Goal: Task Accomplishment & Management: Manage account settings

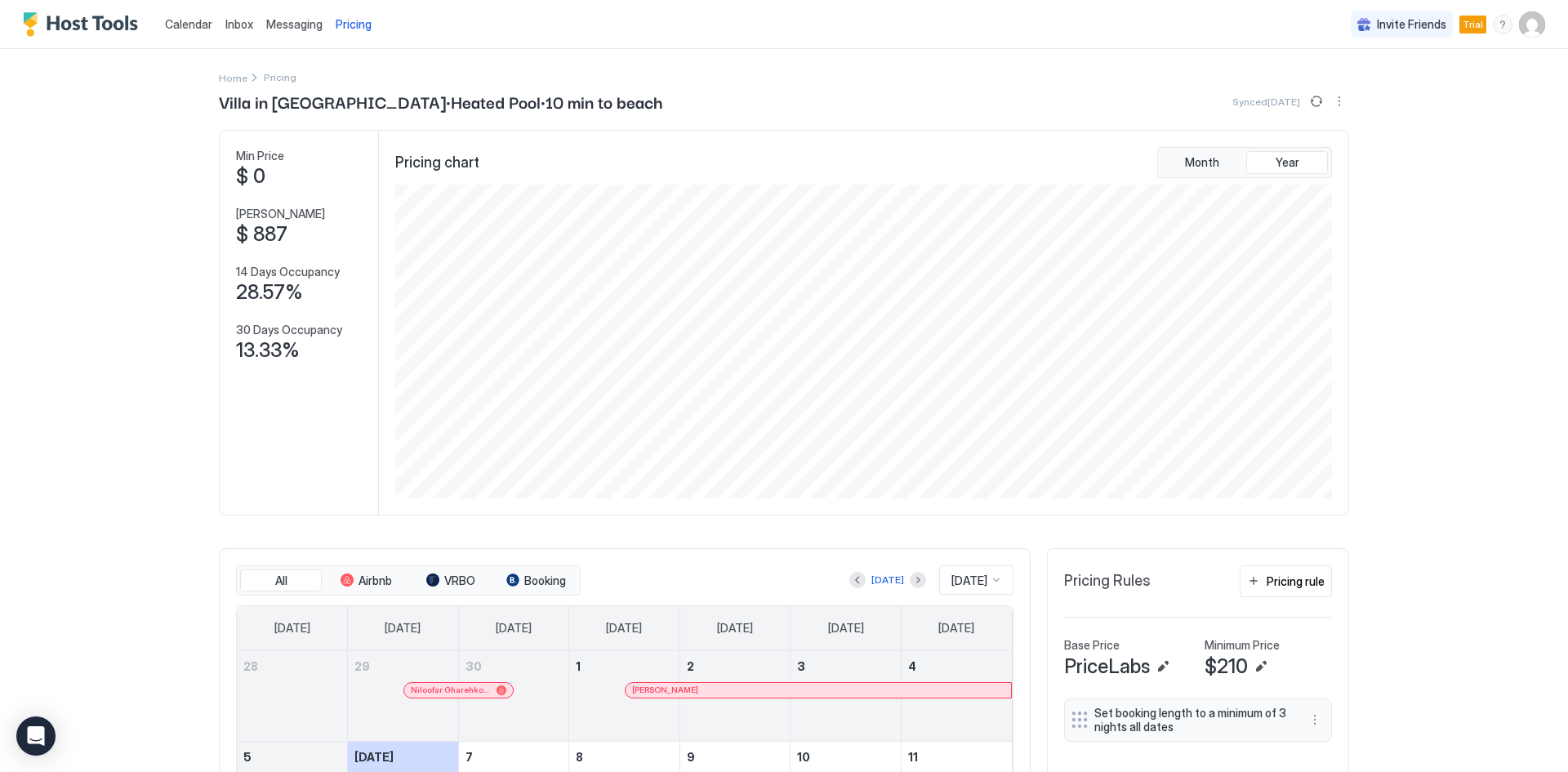
scroll to position [314, 940]
click at [233, 22] on span "Inbox" at bounding box center [240, 24] width 28 height 14
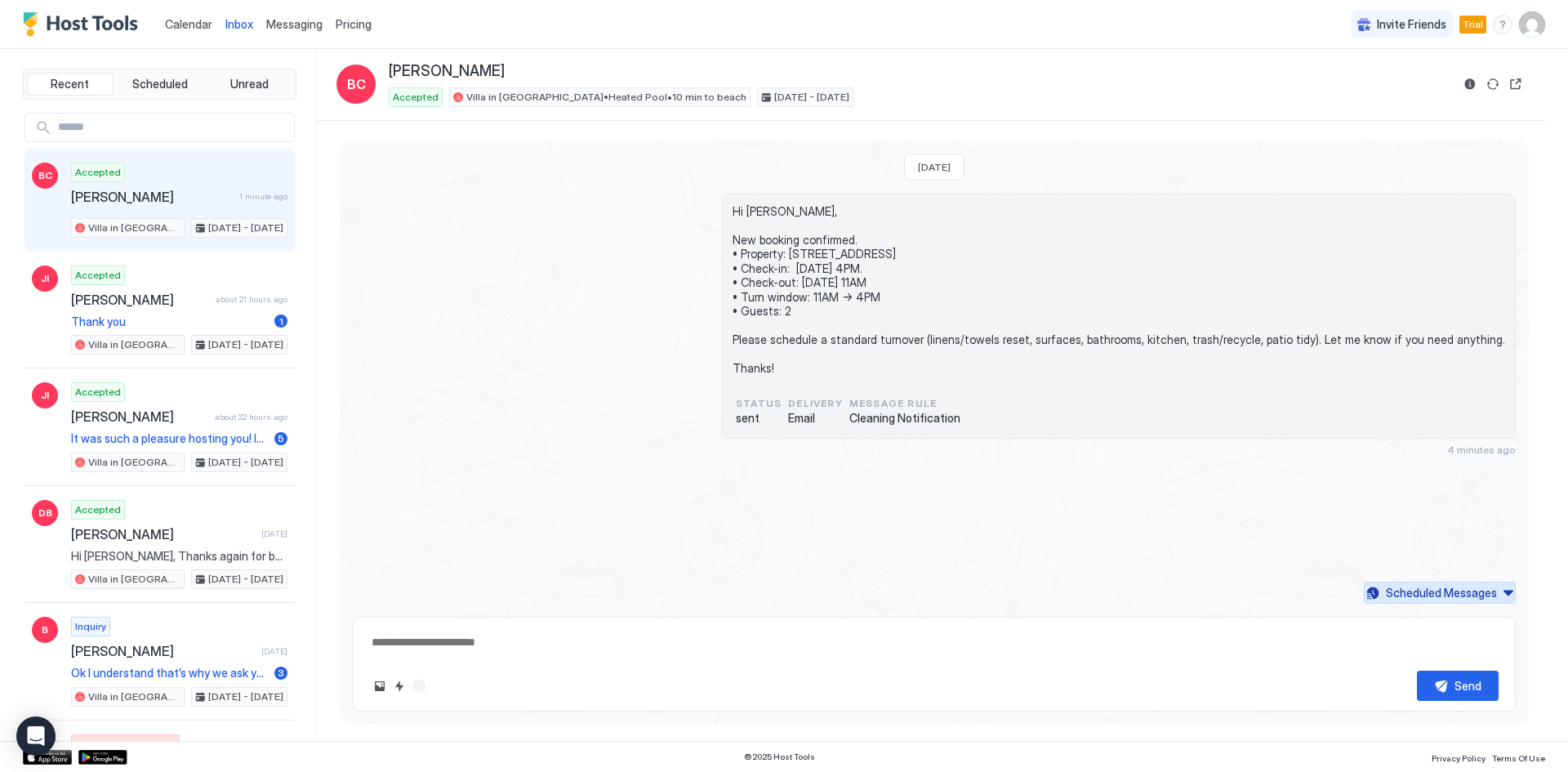
click at [1485, 591] on div "Scheduled Messages" at bounding box center [1441, 592] width 111 height 17
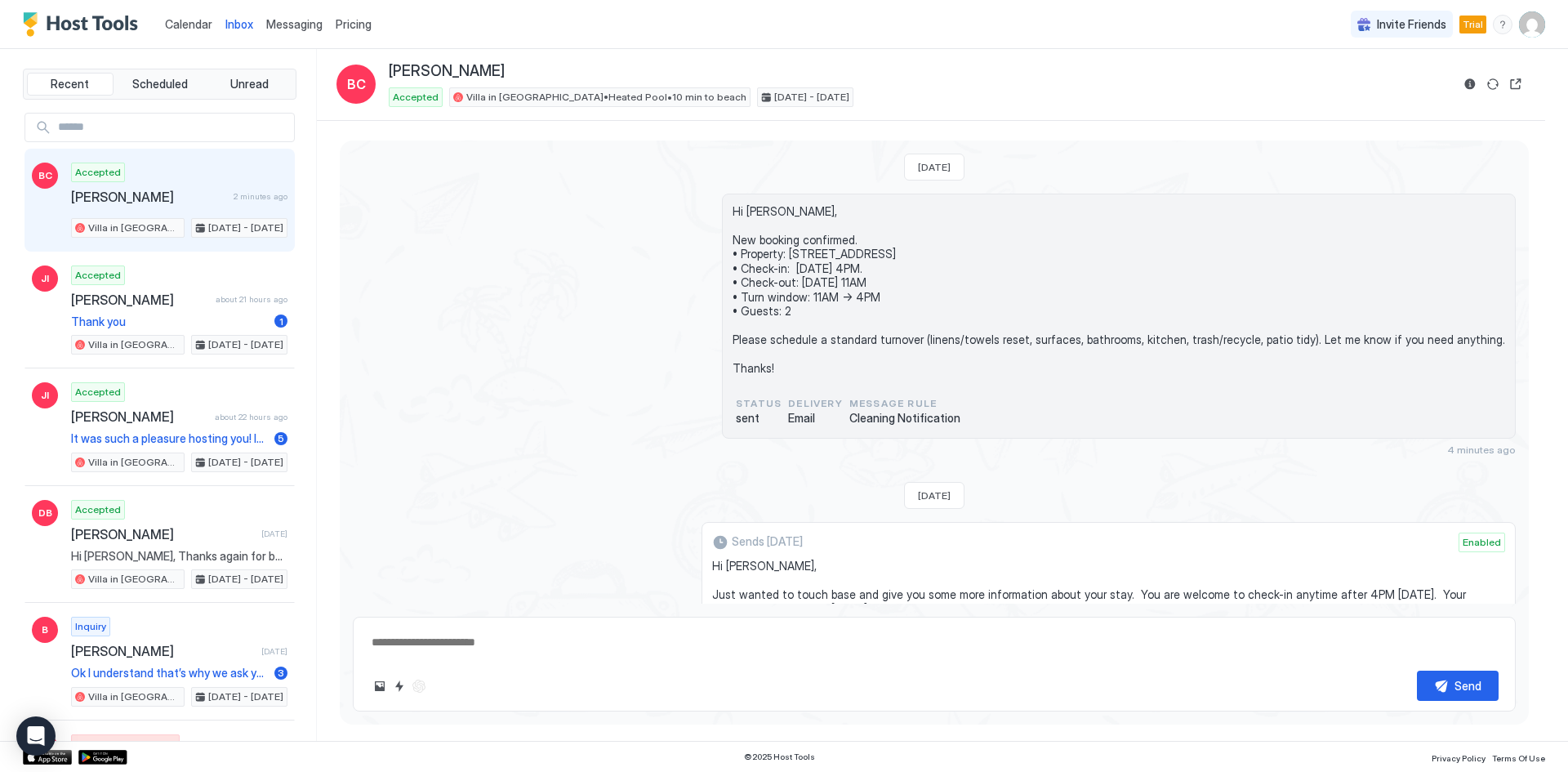
click at [311, 30] on span "Messaging" at bounding box center [294, 24] width 56 height 14
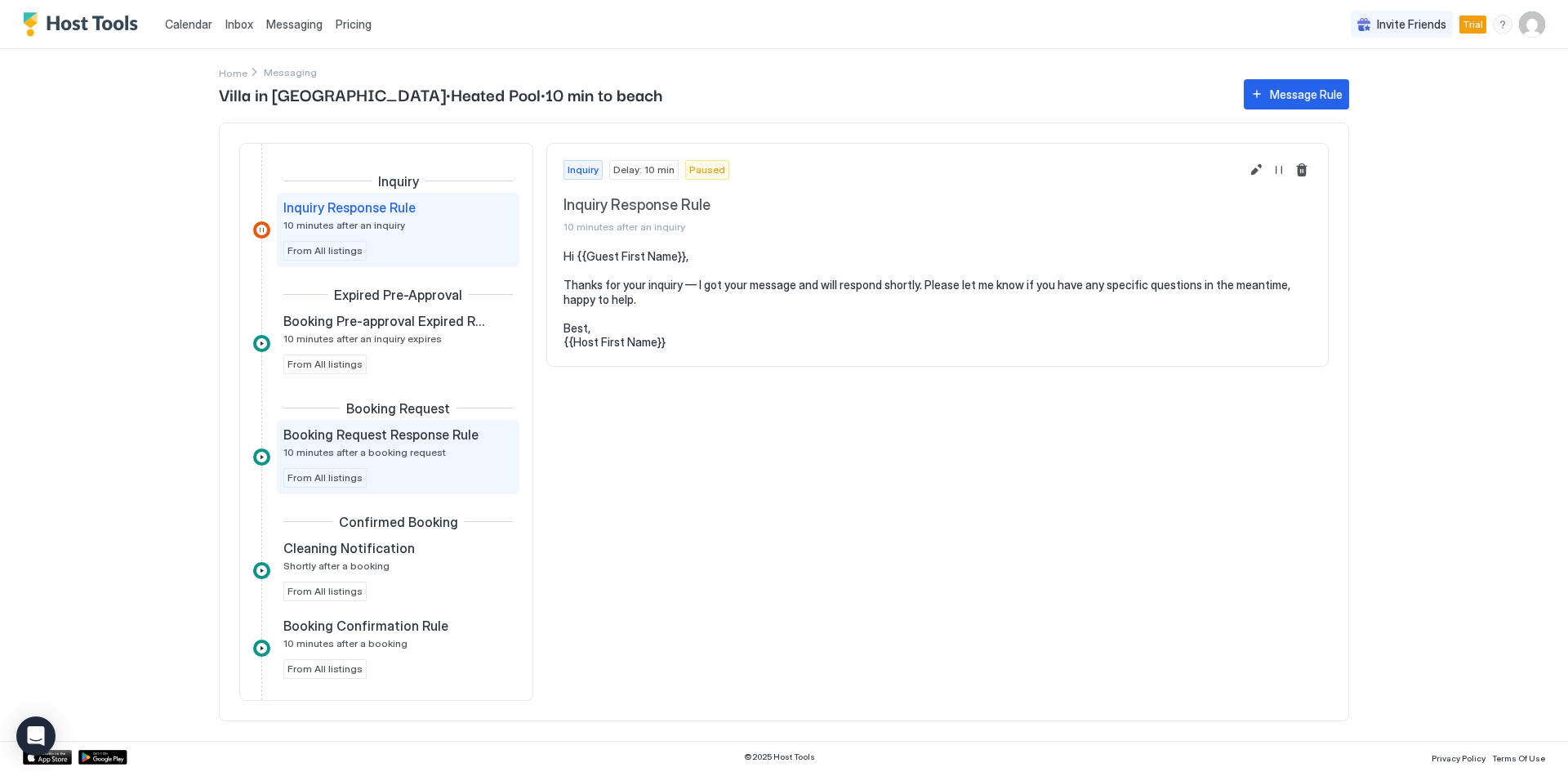
click at [421, 442] on div "Booking Request Response Rule 10 minutes after a booking request" at bounding box center [386, 442] width 207 height 32
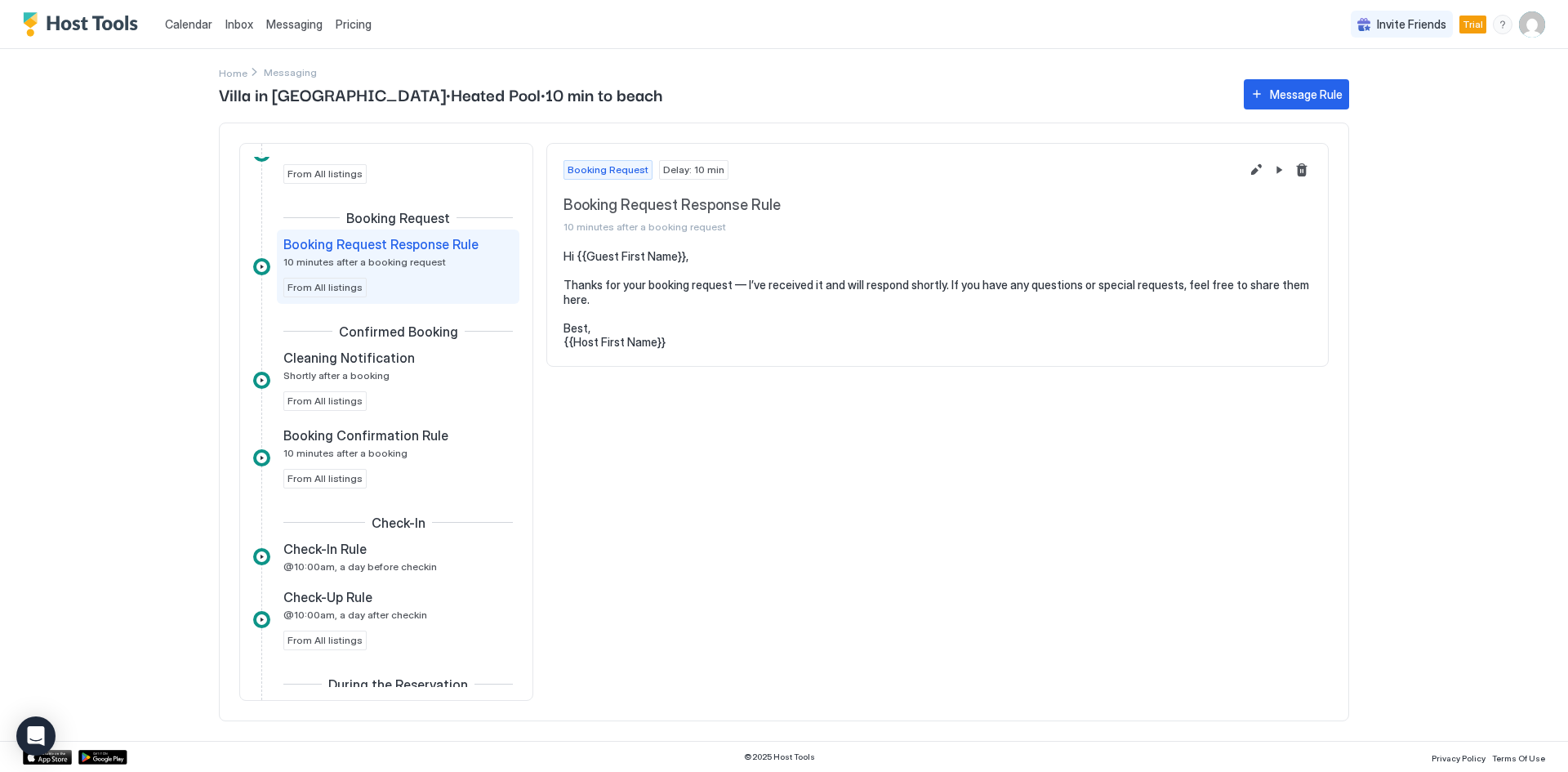
scroll to position [218, 0]
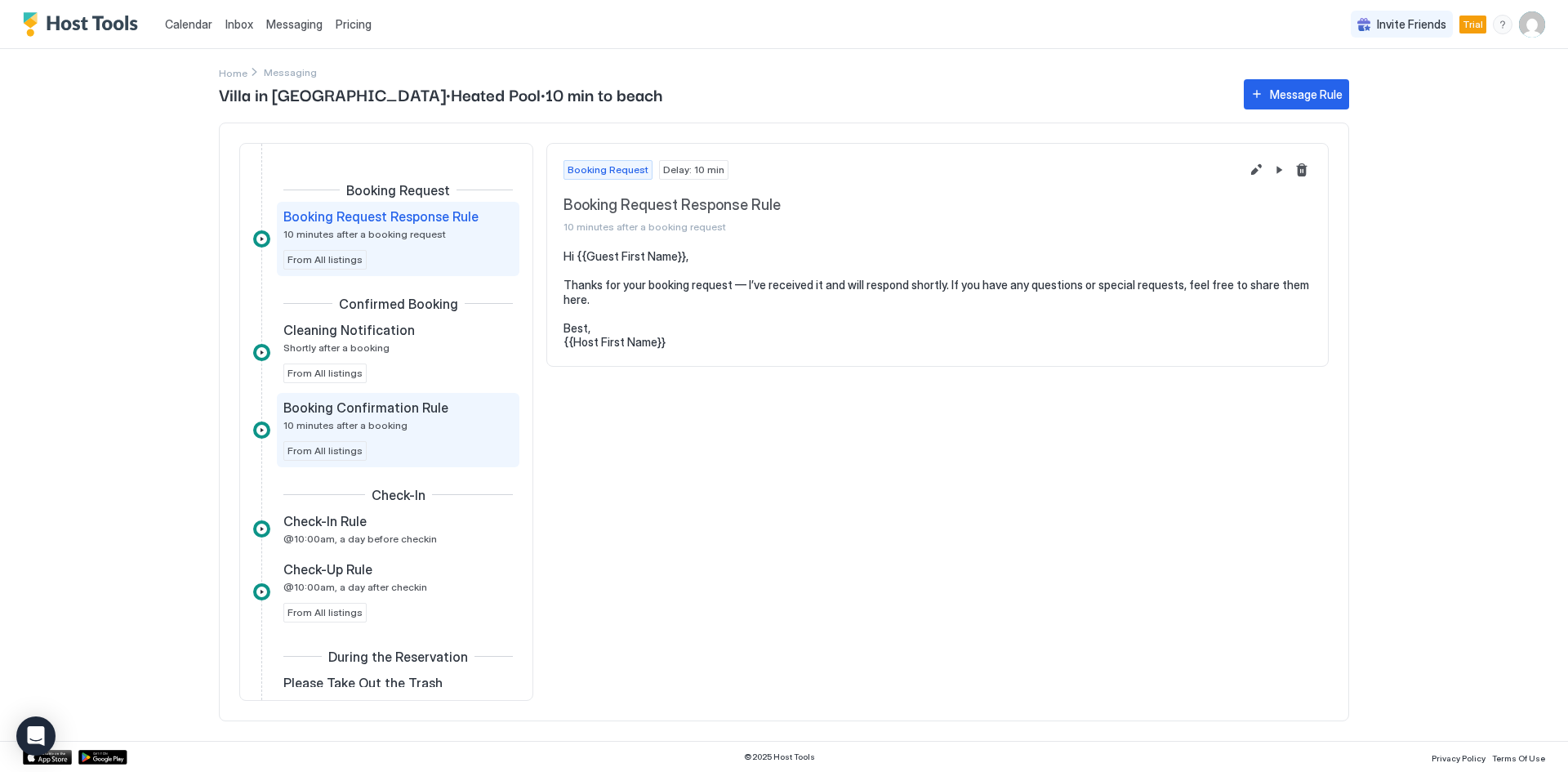
click at [401, 427] on div "Booking Confirmation Rule 10 minutes after a booking" at bounding box center [386, 415] width 207 height 32
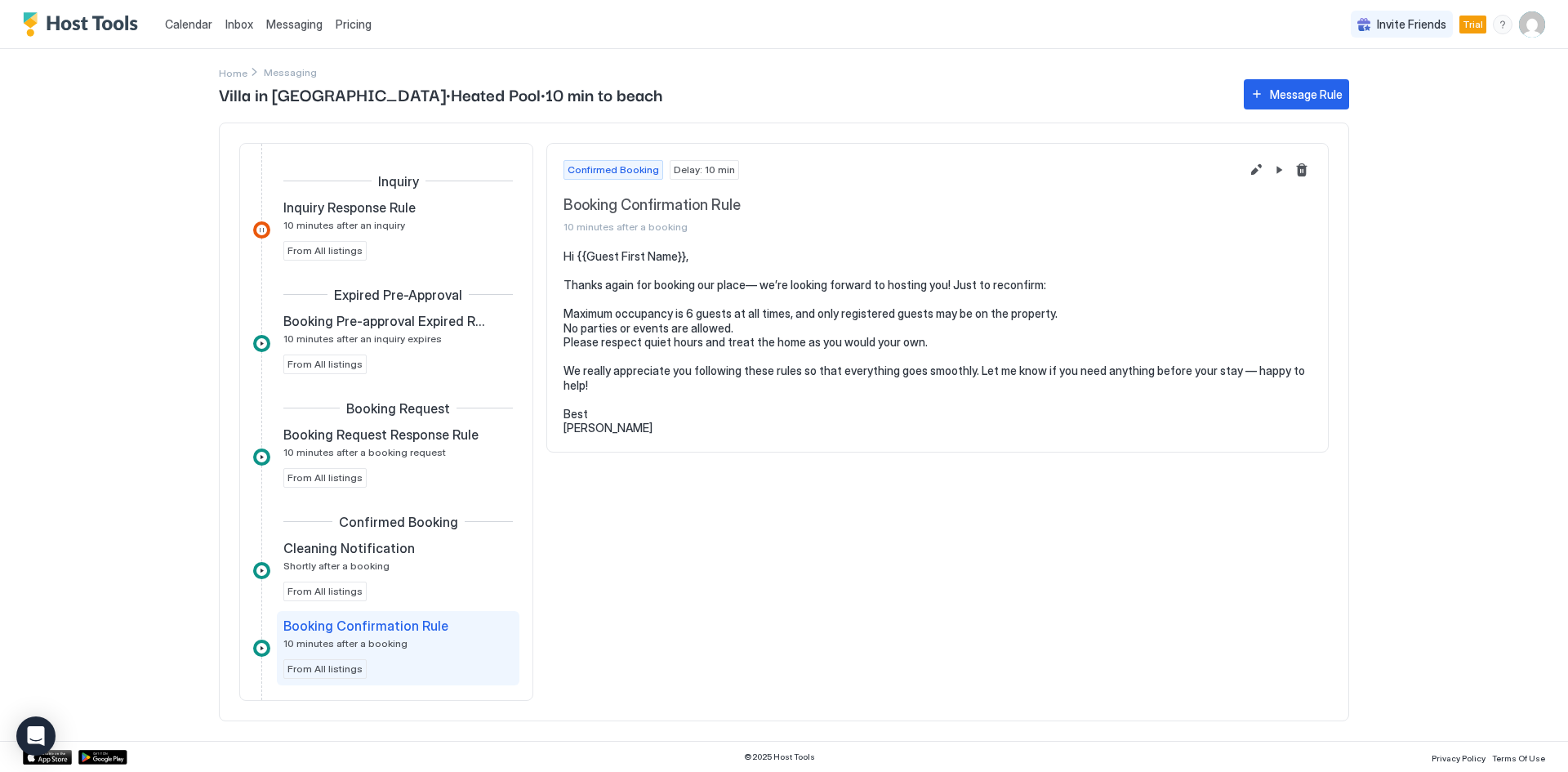
click at [244, 25] on span "Inbox" at bounding box center [240, 24] width 28 height 14
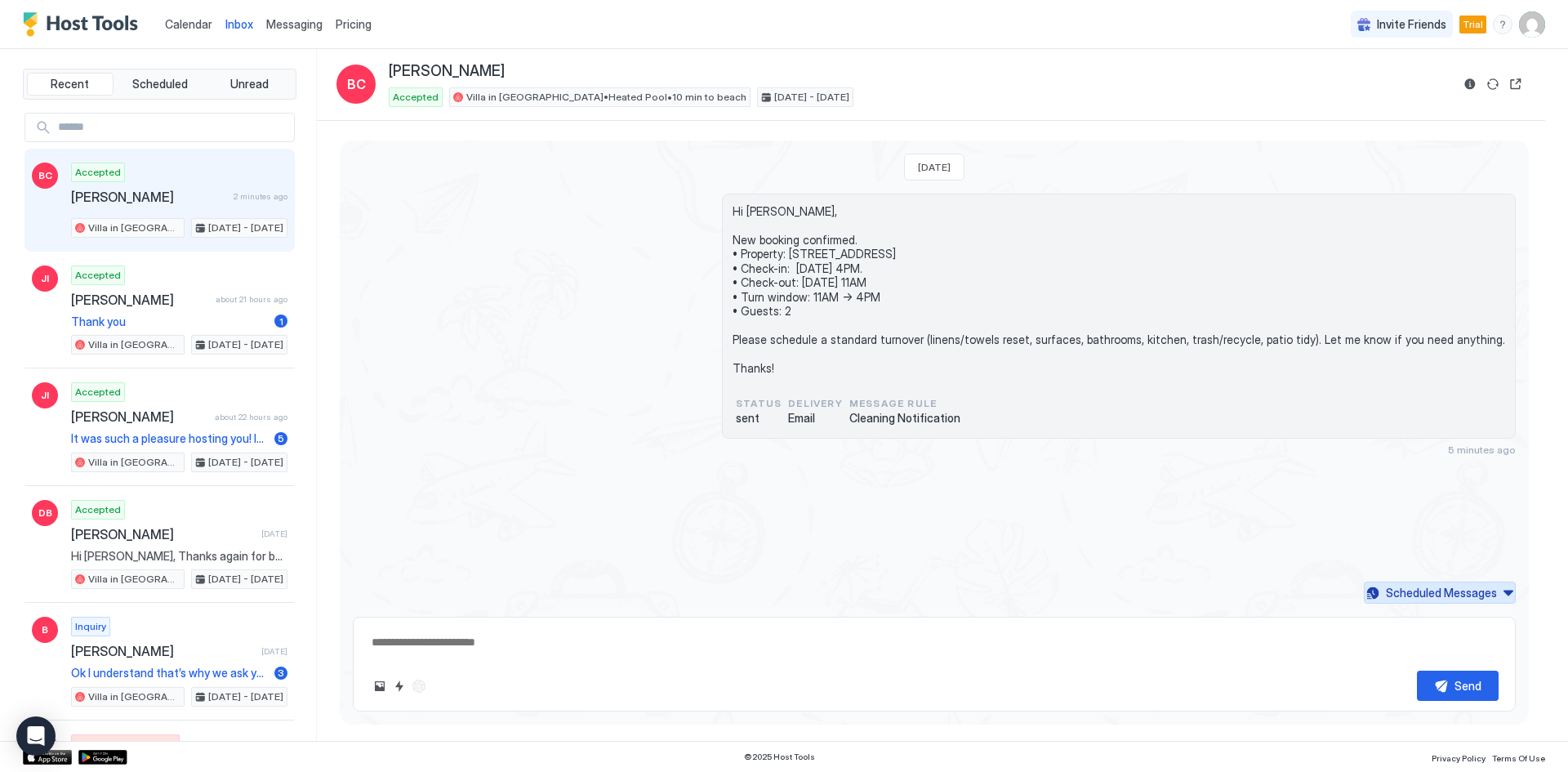
click at [1440, 590] on div "Scheduled Messages" at bounding box center [1441, 592] width 111 height 17
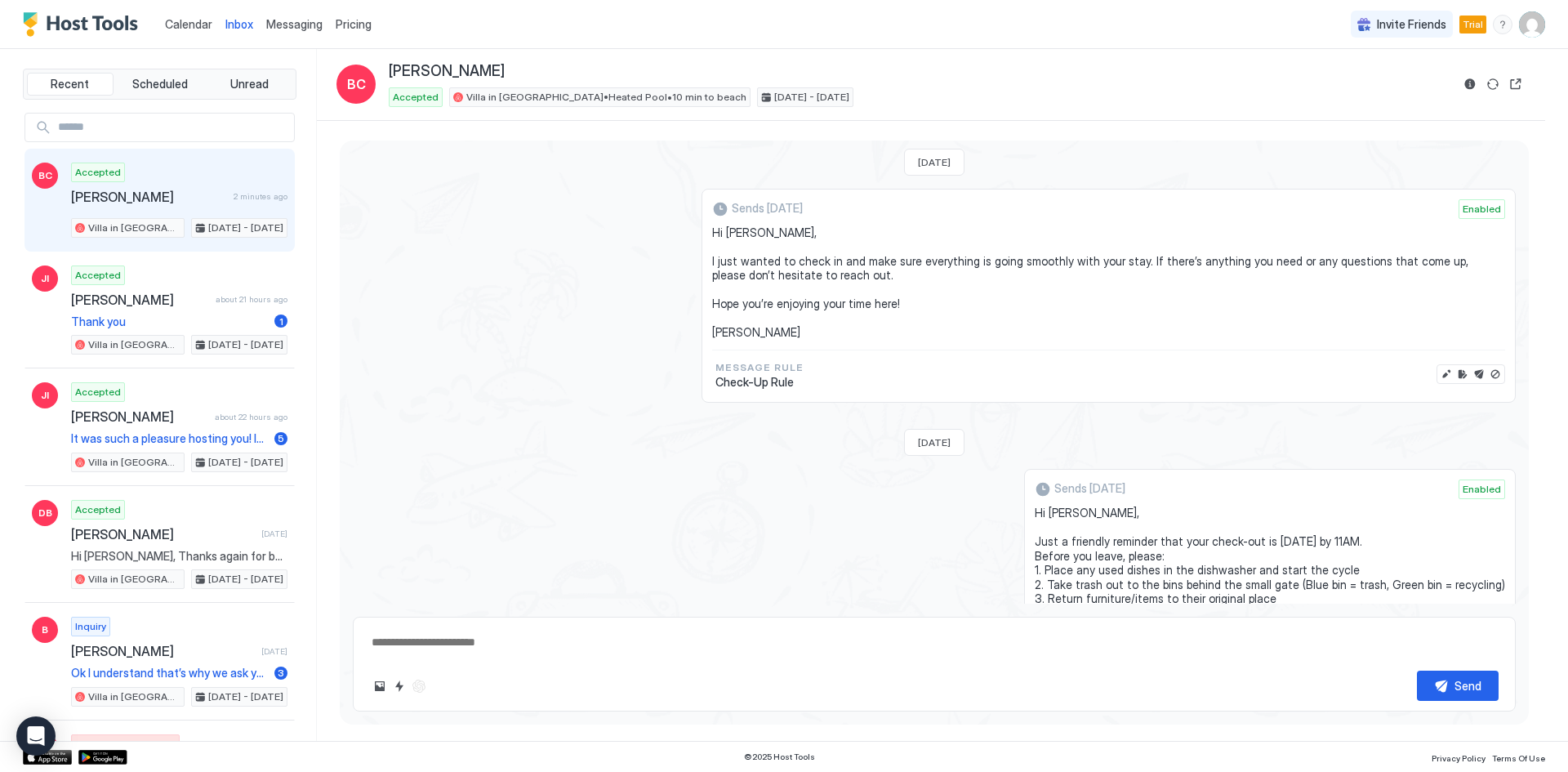
scroll to position [1089, 0]
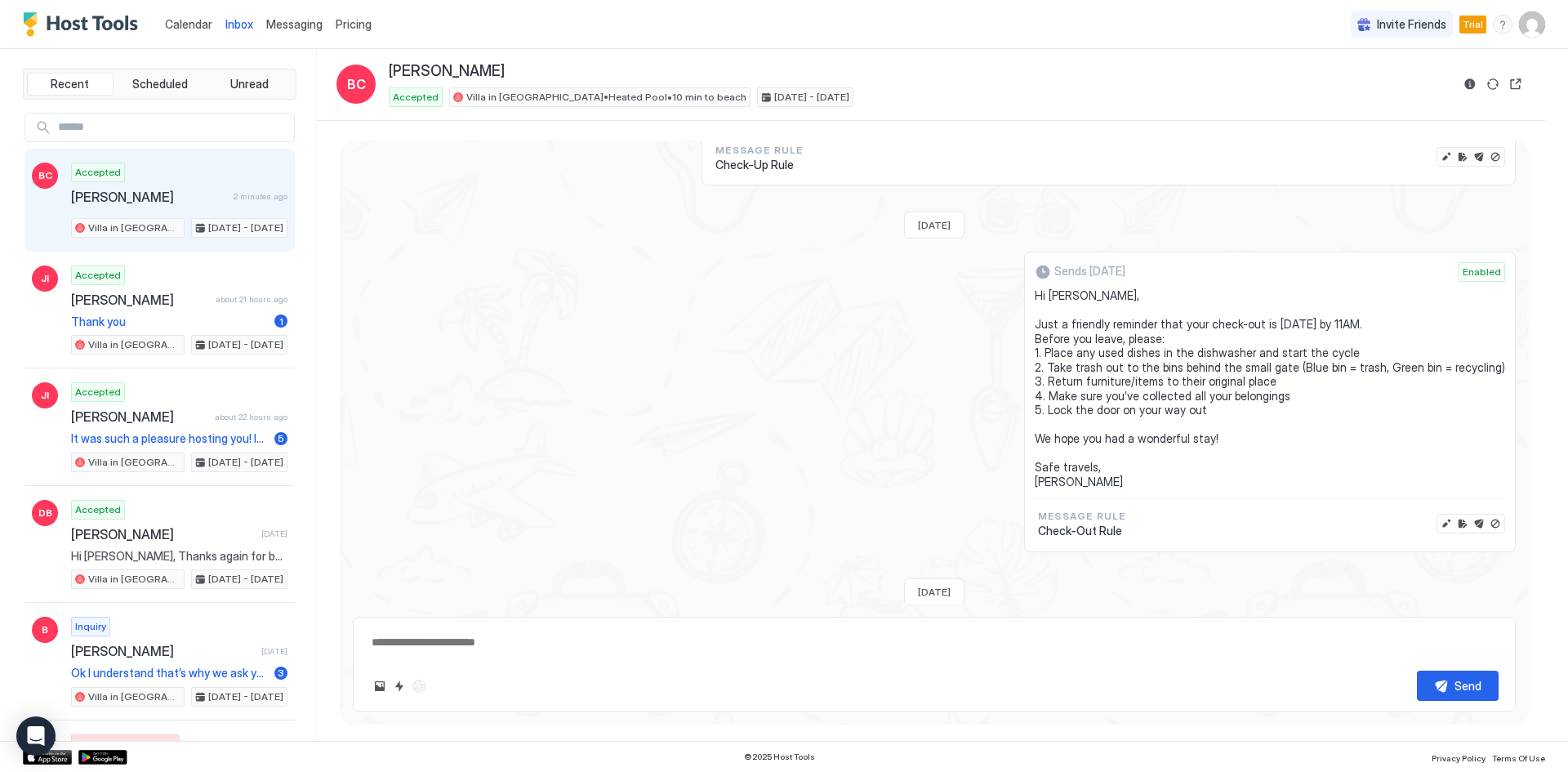
click at [304, 20] on span "Messaging" at bounding box center [294, 24] width 56 height 14
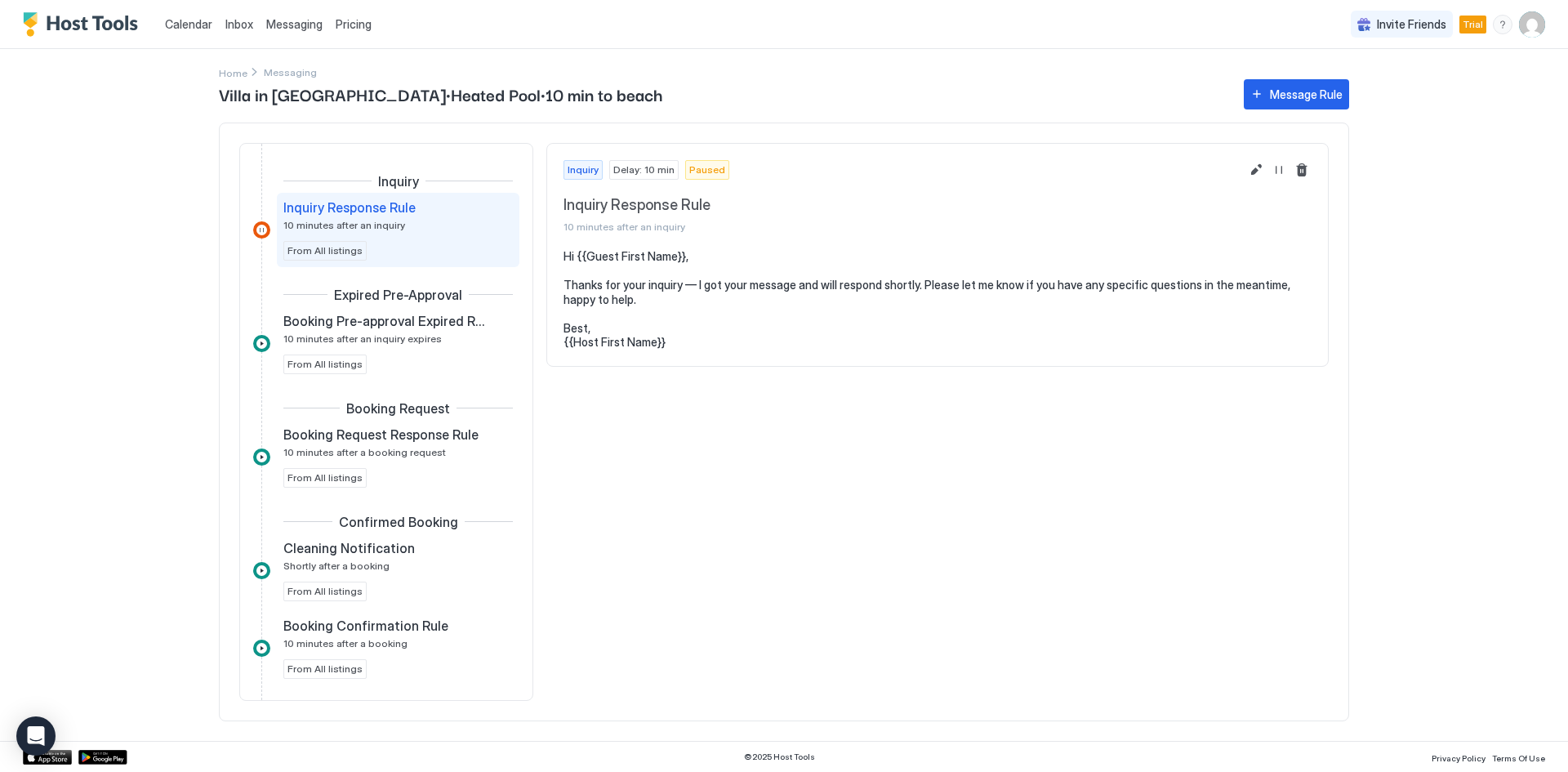
click at [336, 21] on span "Pricing" at bounding box center [353, 24] width 36 height 15
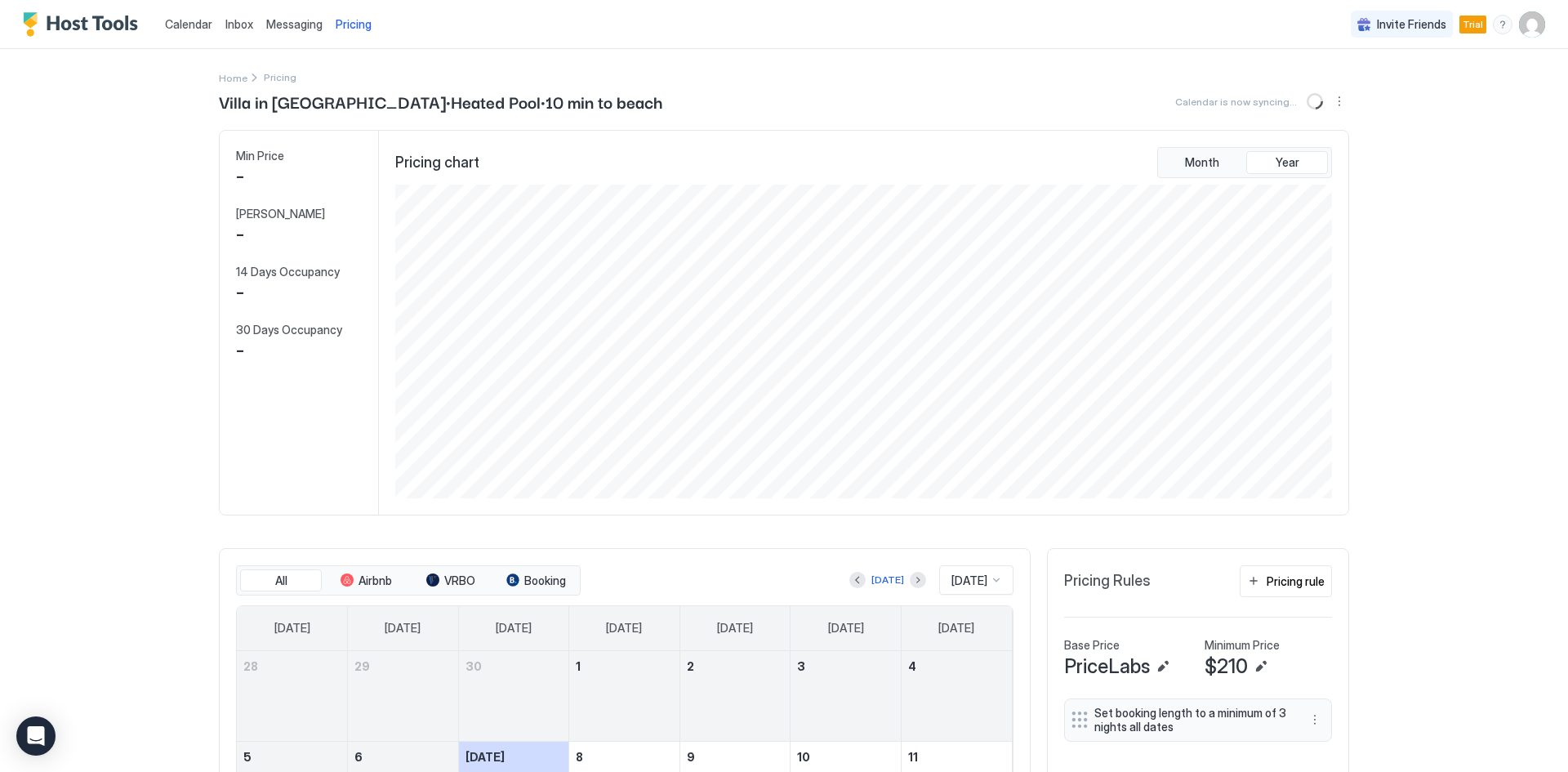
scroll to position [314, 940]
click at [290, 27] on span "Messaging" at bounding box center [294, 24] width 56 height 14
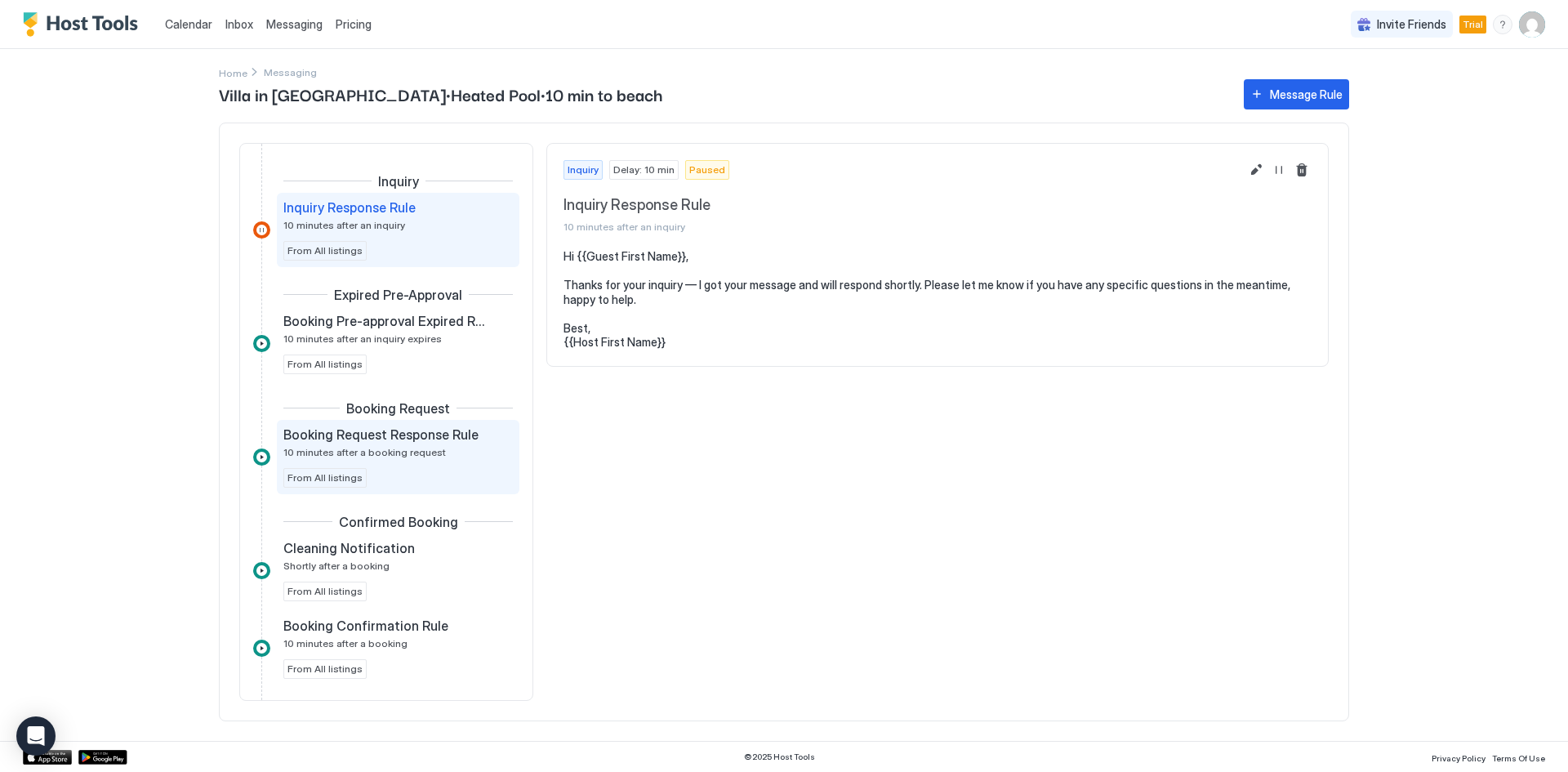
click at [396, 446] on span "10 minutes after a booking request" at bounding box center [364, 452] width 162 height 12
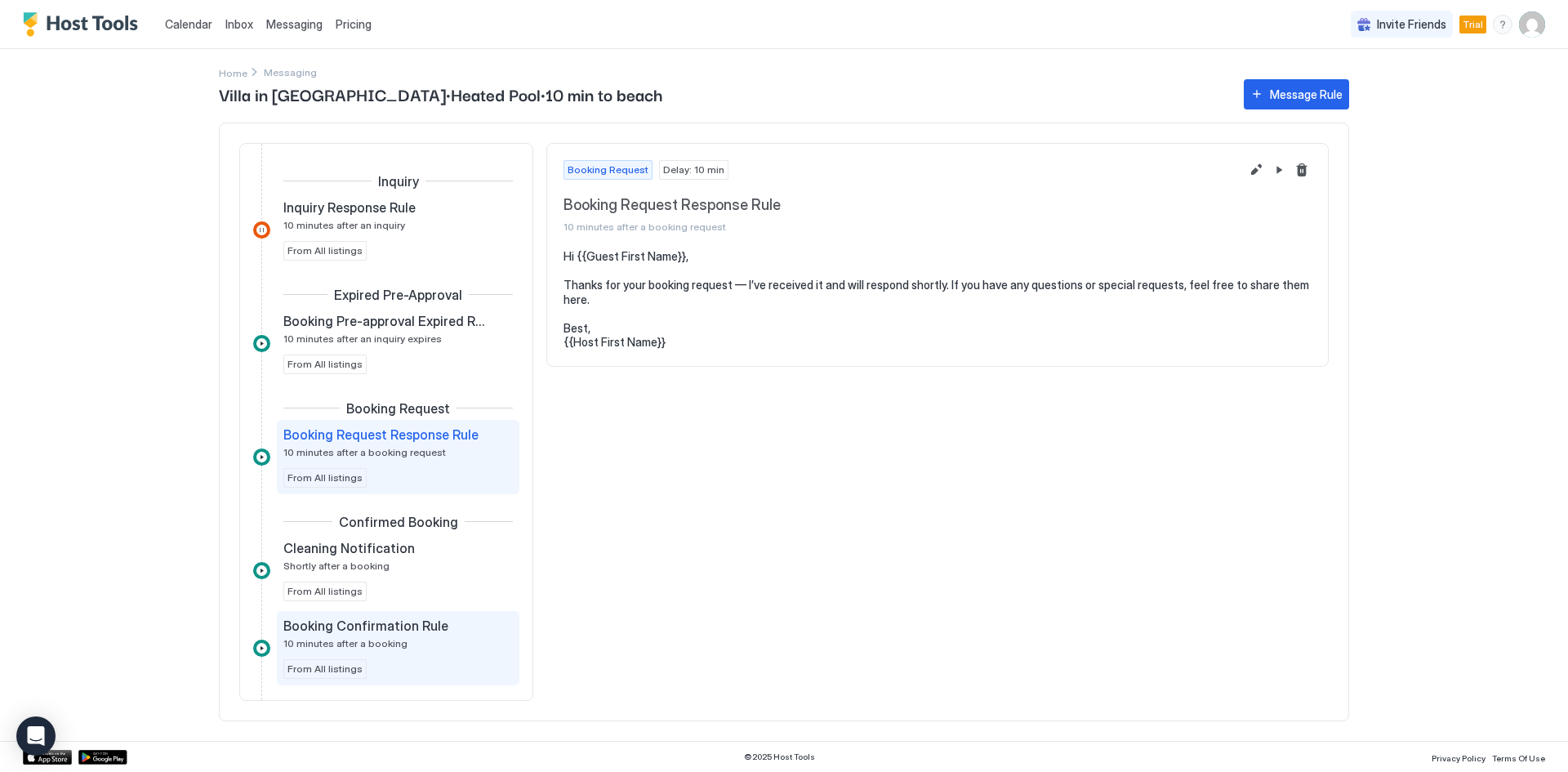
click at [437, 642] on div "Booking Confirmation Rule 10 minutes after a booking" at bounding box center [386, 633] width 207 height 32
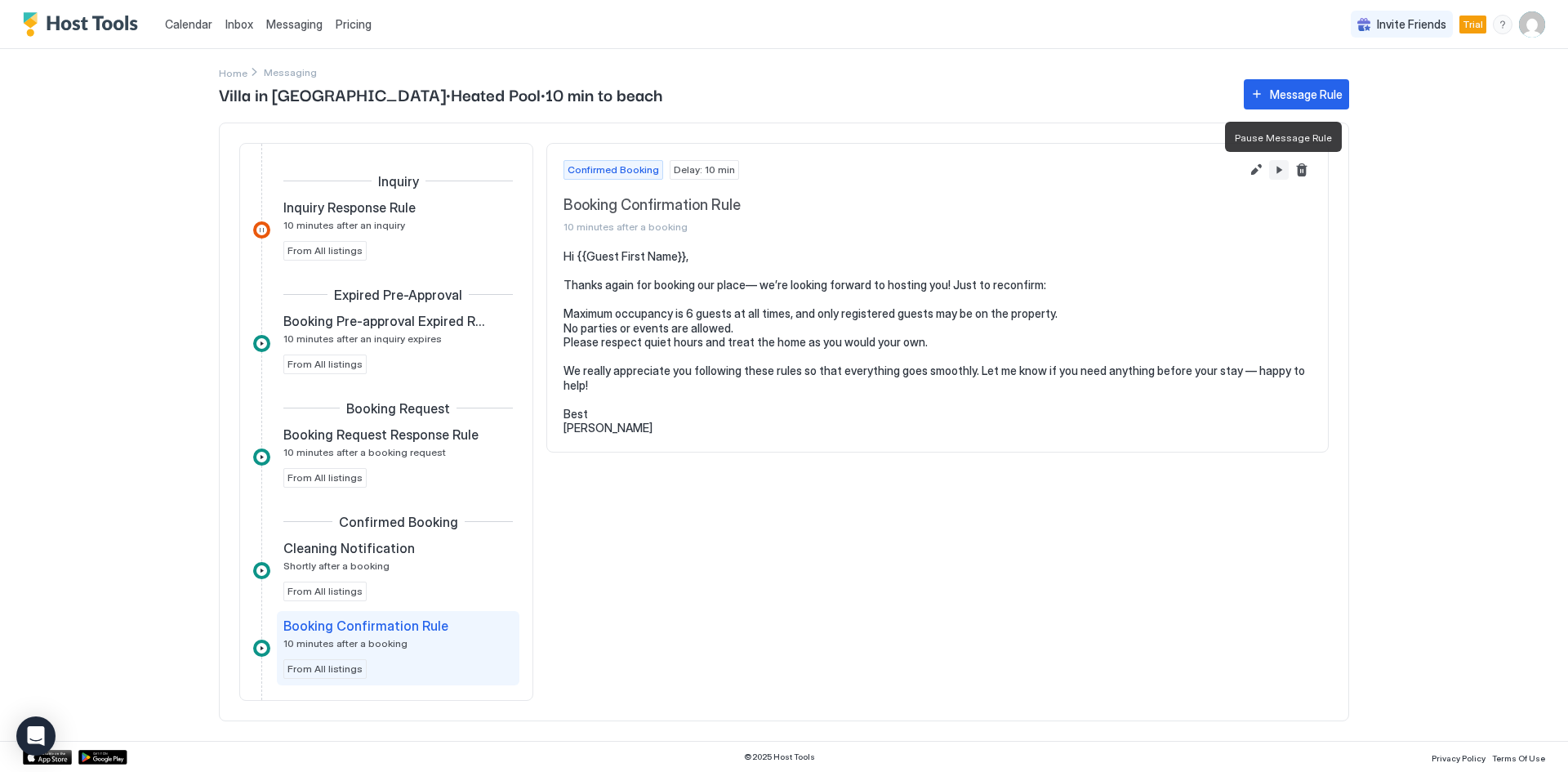
click at [1278, 174] on button "Pause Message Rule" at bounding box center [1279, 170] width 20 height 20
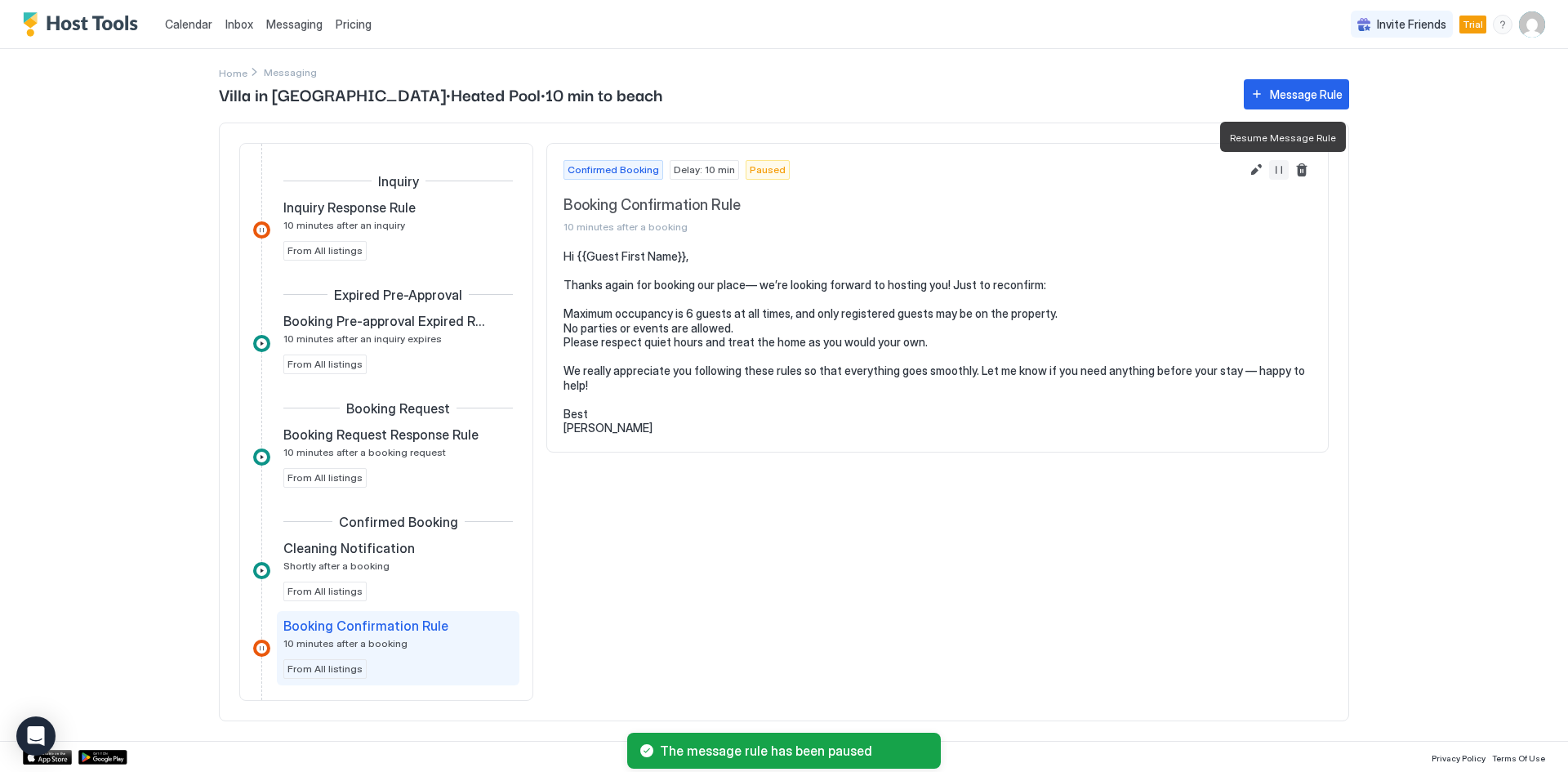
click at [1278, 171] on button "Resume Message Rule" at bounding box center [1279, 170] width 20 height 20
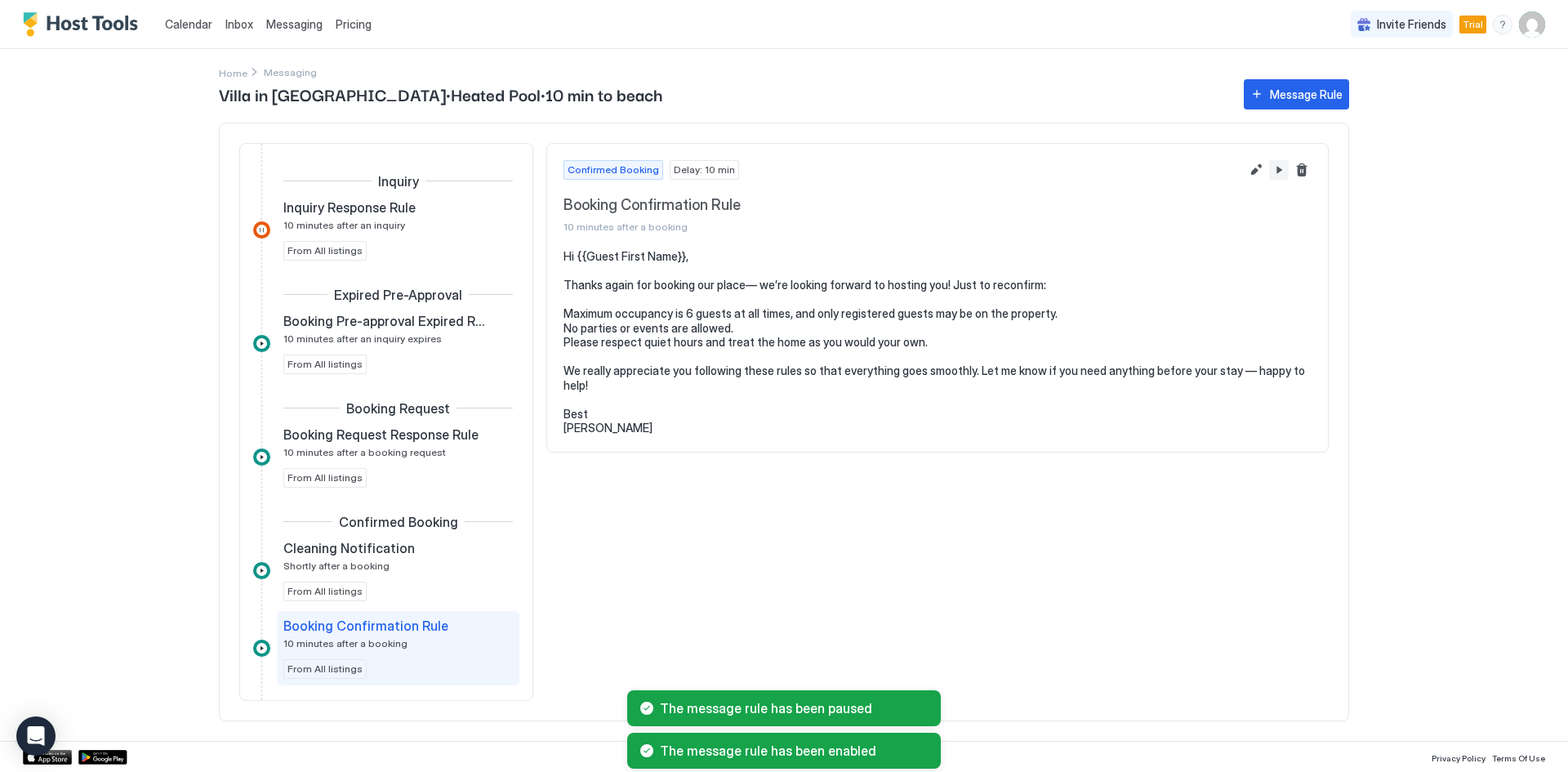
click at [1277, 171] on button "Pause Message Rule" at bounding box center [1279, 170] width 20 height 20
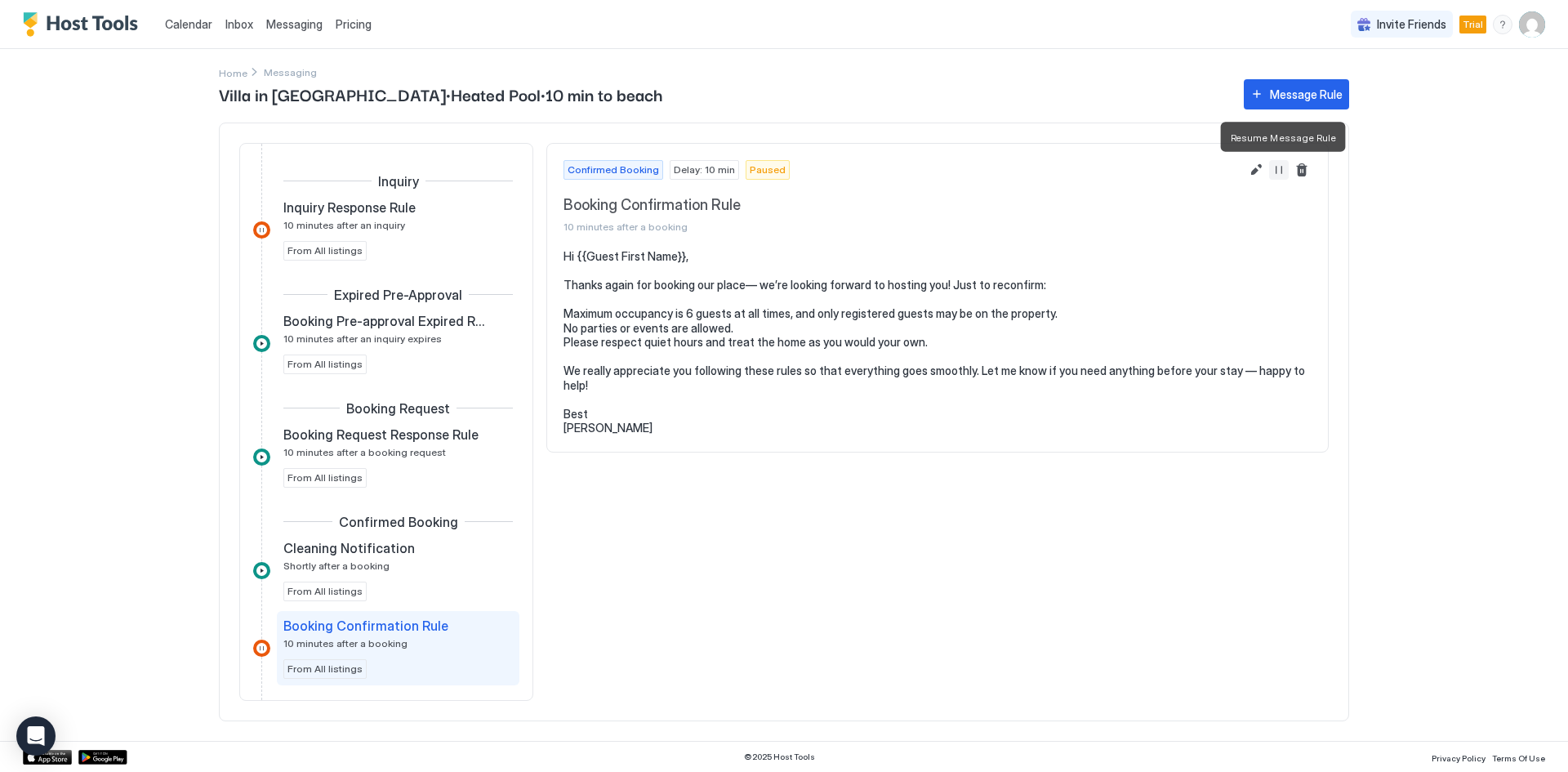
click at [1278, 165] on button "Resume Message Rule" at bounding box center [1279, 170] width 20 height 20
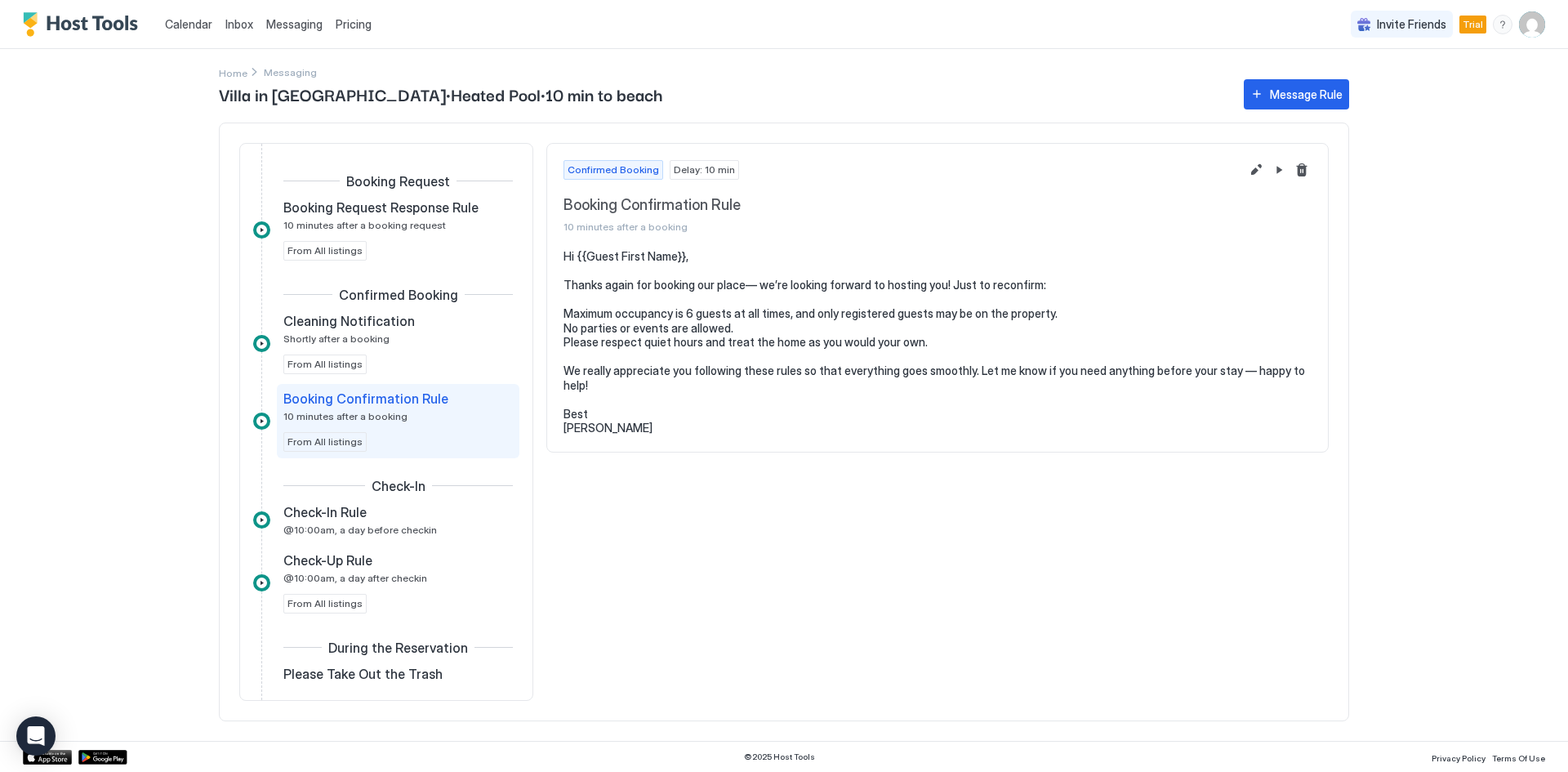
click at [235, 27] on span "Inbox" at bounding box center [240, 24] width 28 height 14
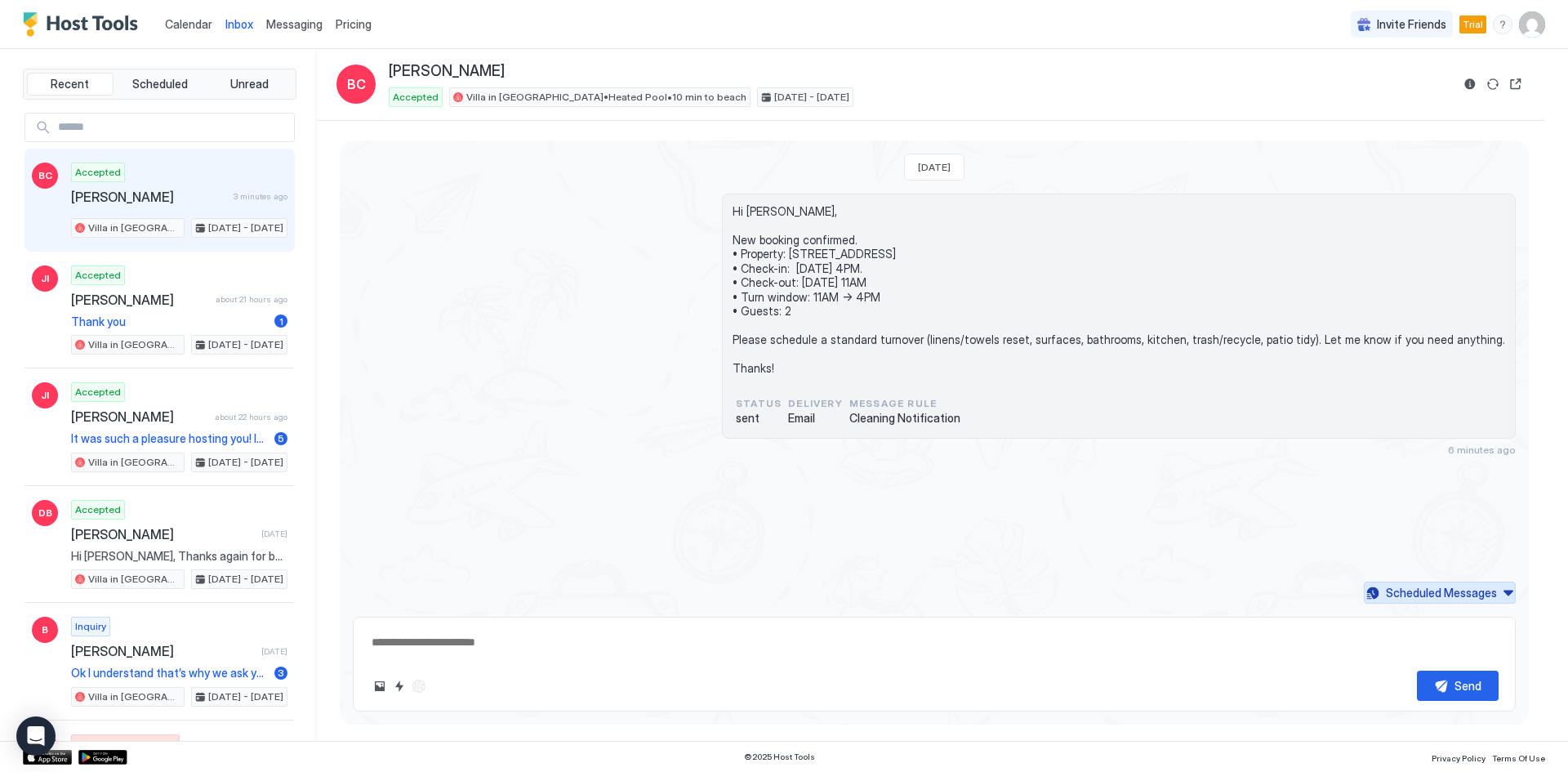
click at [1444, 594] on div "Scheduled Messages" at bounding box center [1441, 592] width 111 height 17
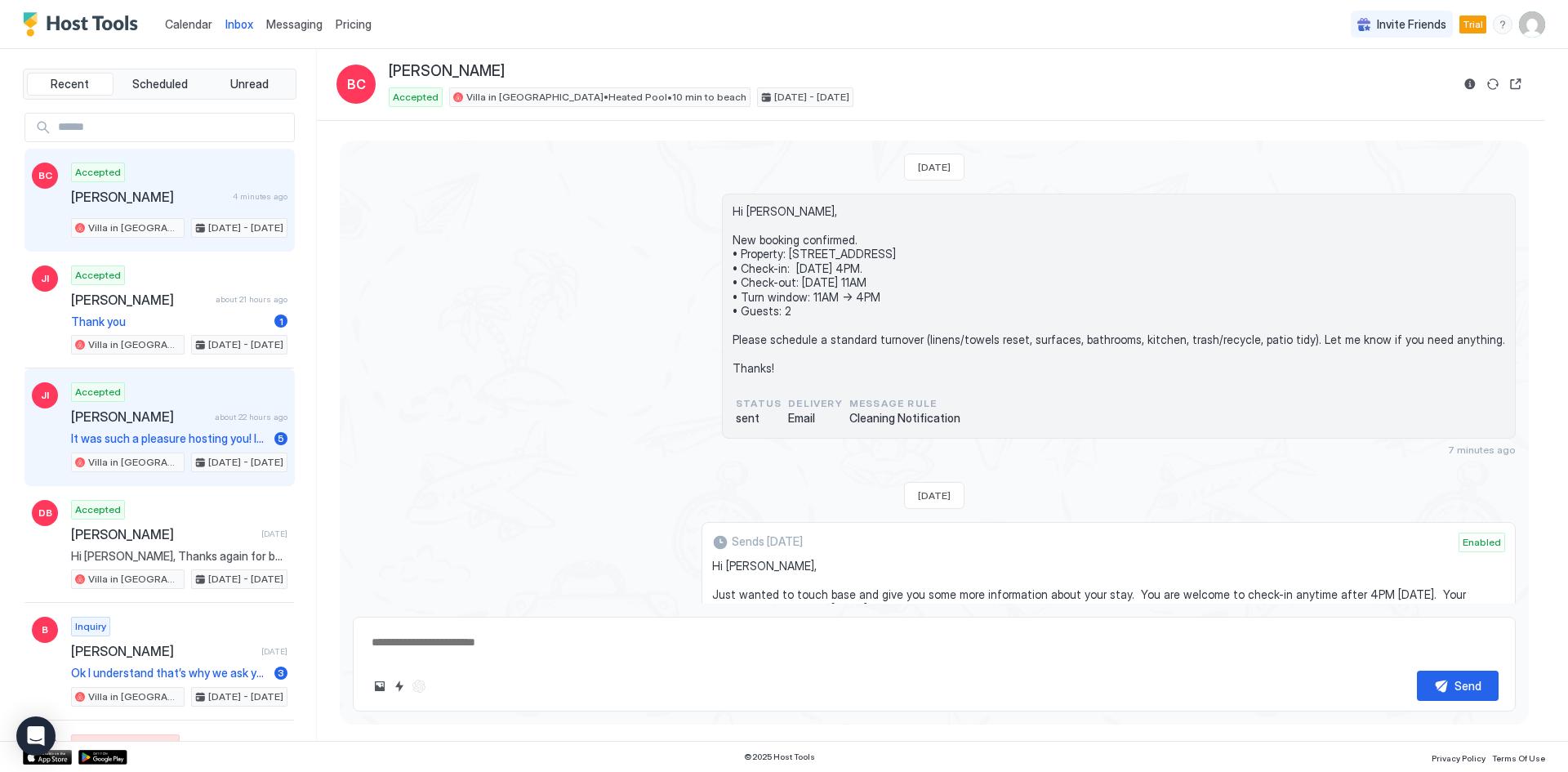
click at [195, 418] on span "[PERSON_NAME]" at bounding box center [140, 417] width 138 height 17
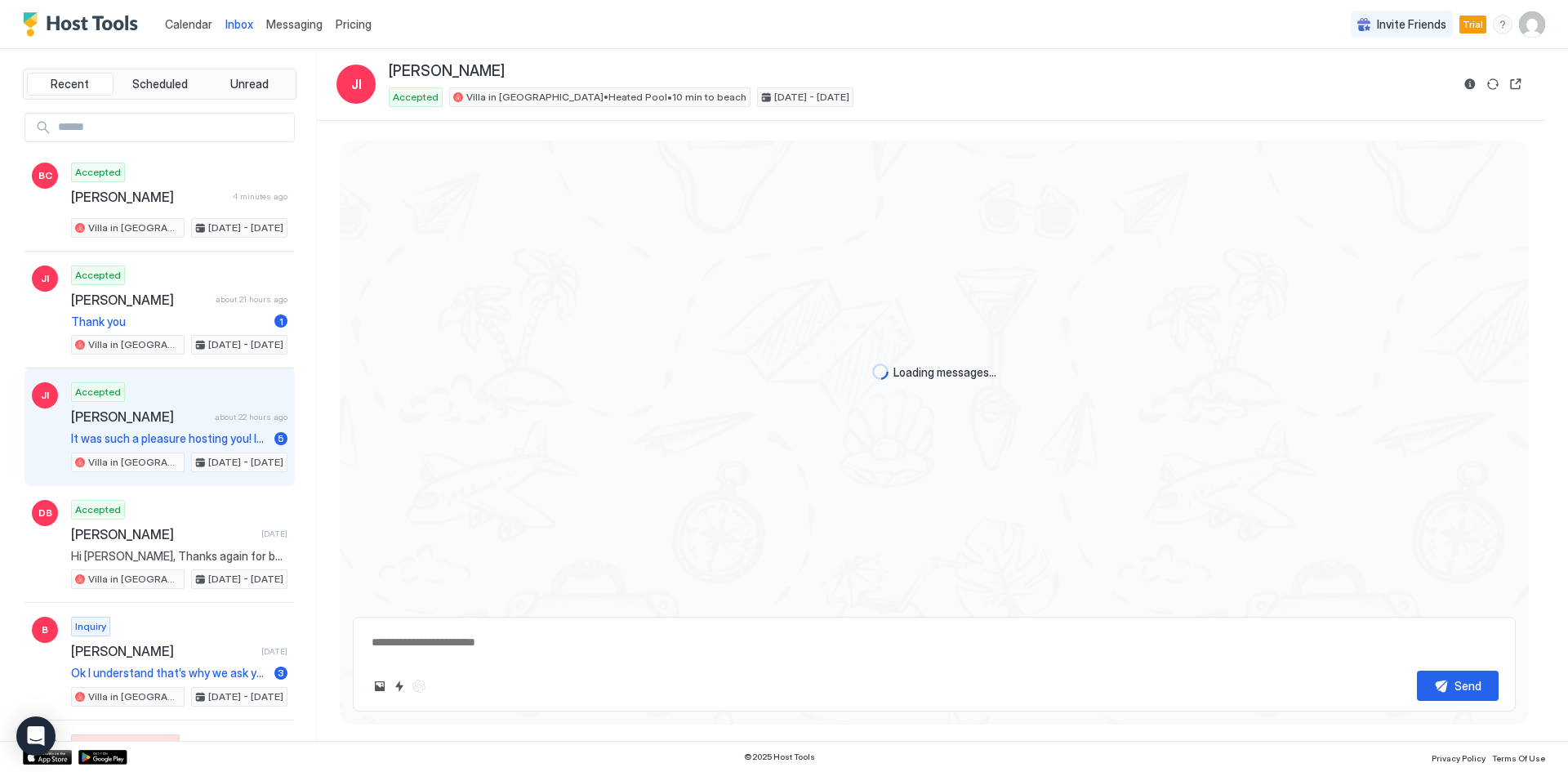
type textarea "*"
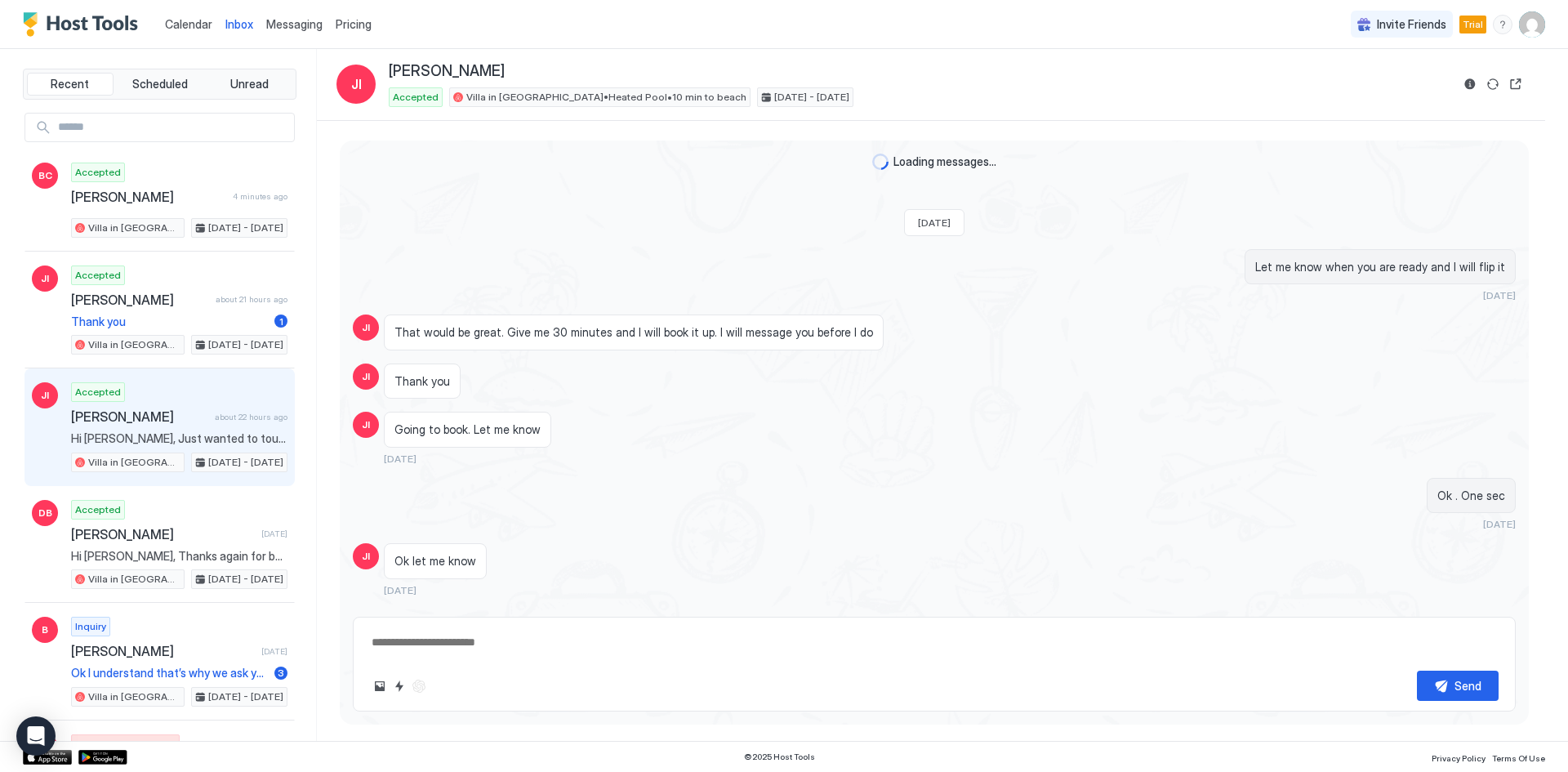
scroll to position [1045, 0]
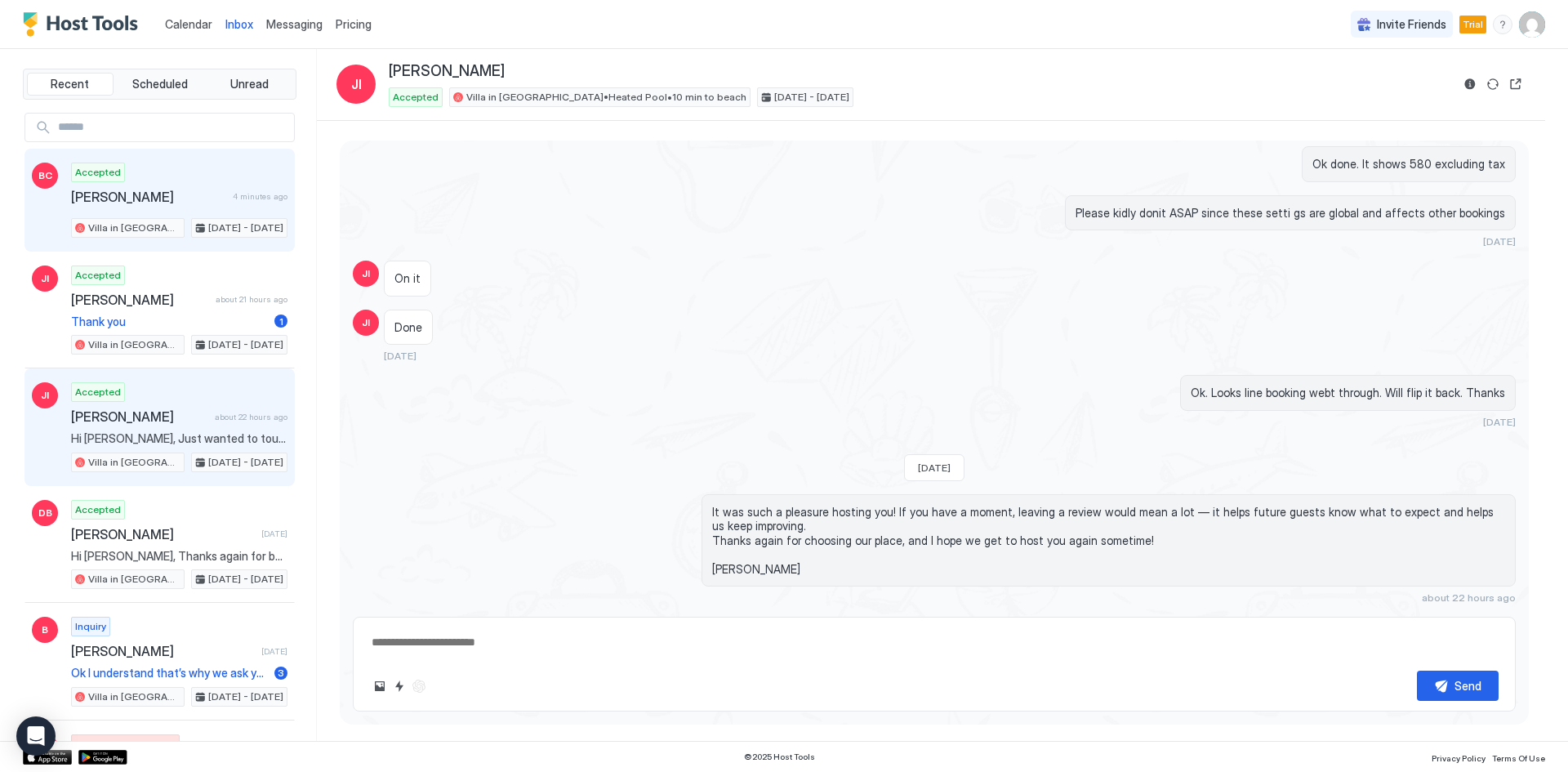
click at [153, 189] on span "[PERSON_NAME]" at bounding box center [148, 197] width 155 height 17
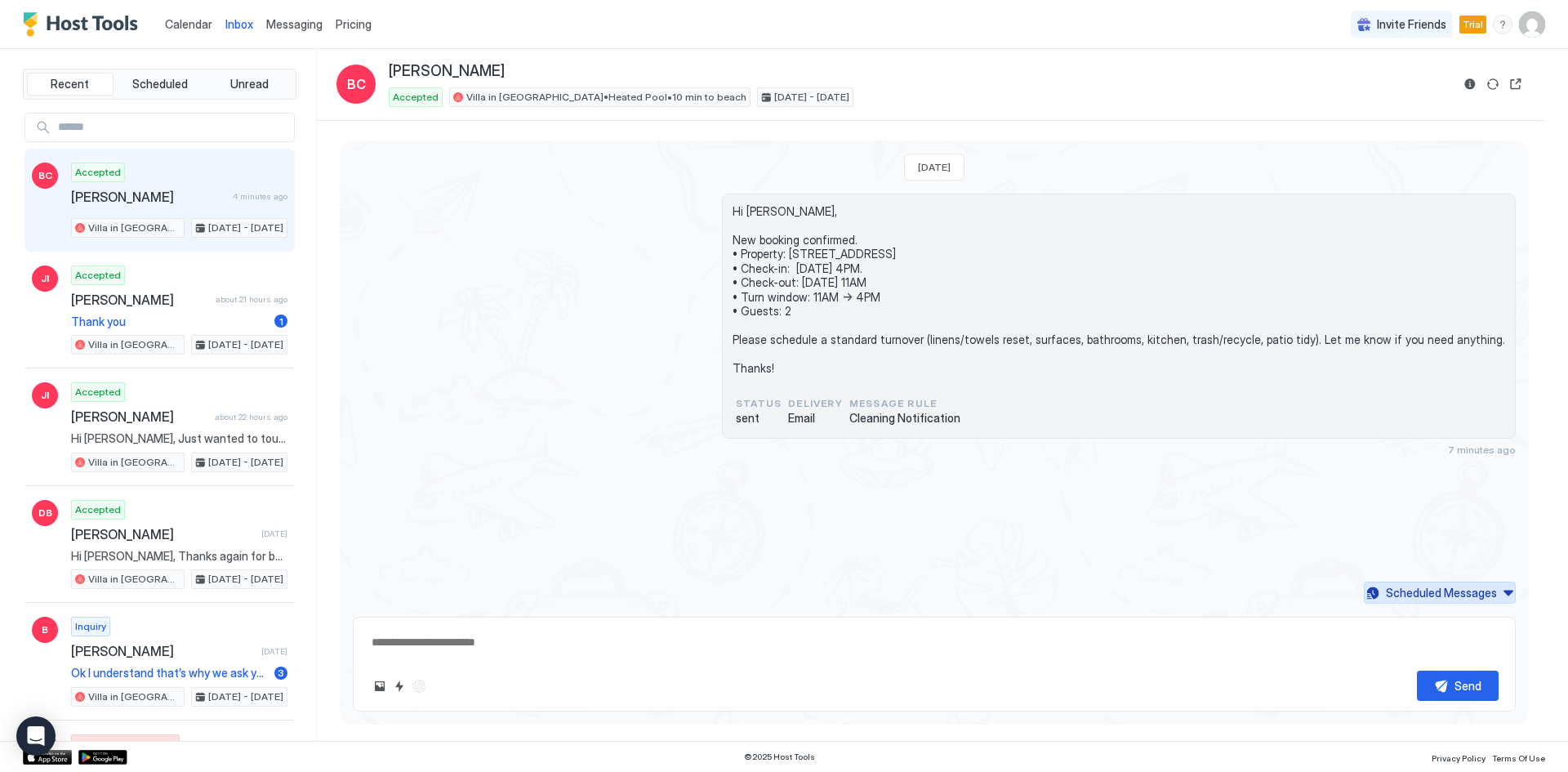
click at [1422, 590] on div "Scheduled Messages" at bounding box center [1441, 592] width 111 height 17
type textarea "*"
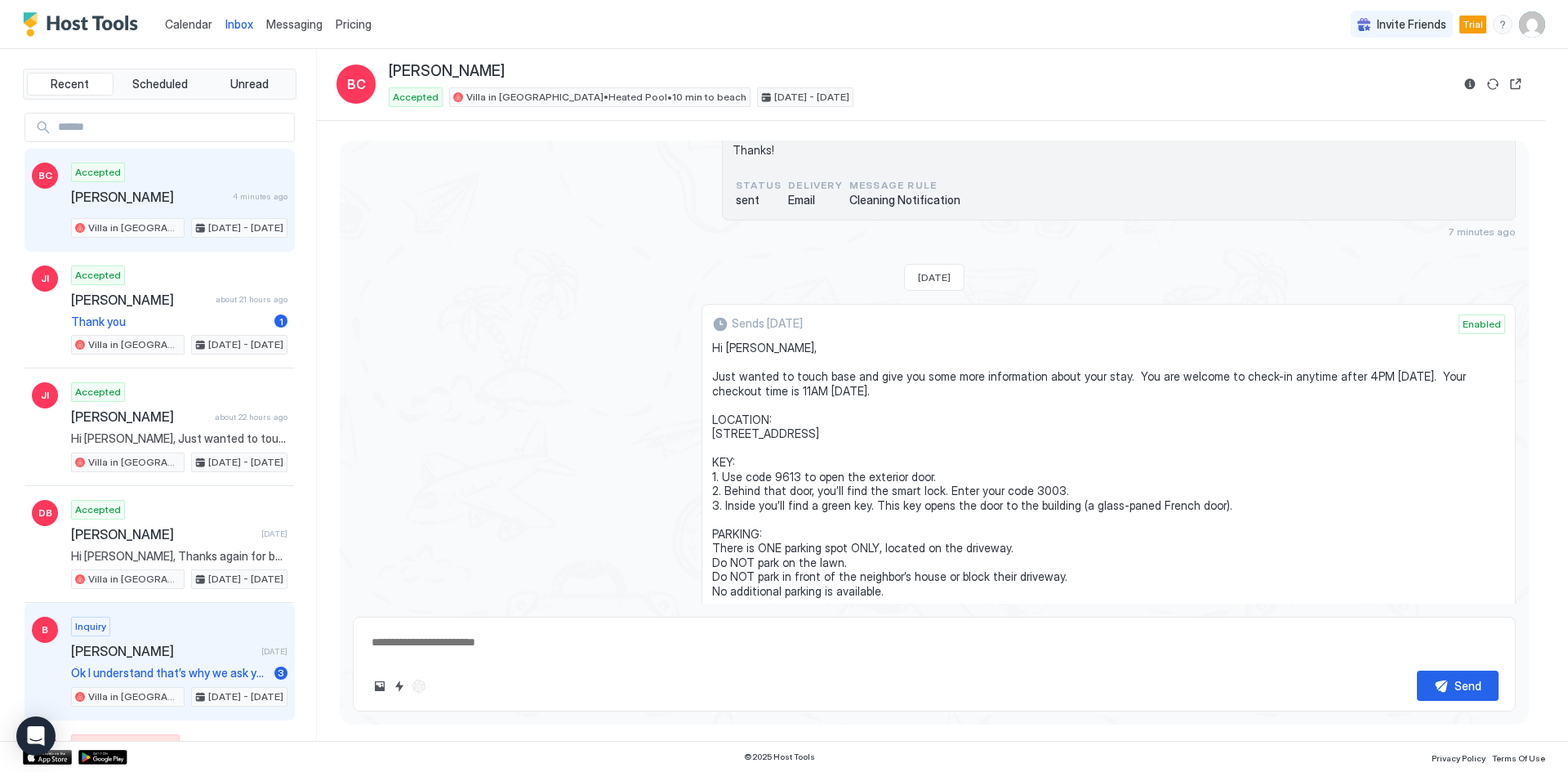
scroll to position [218, 0]
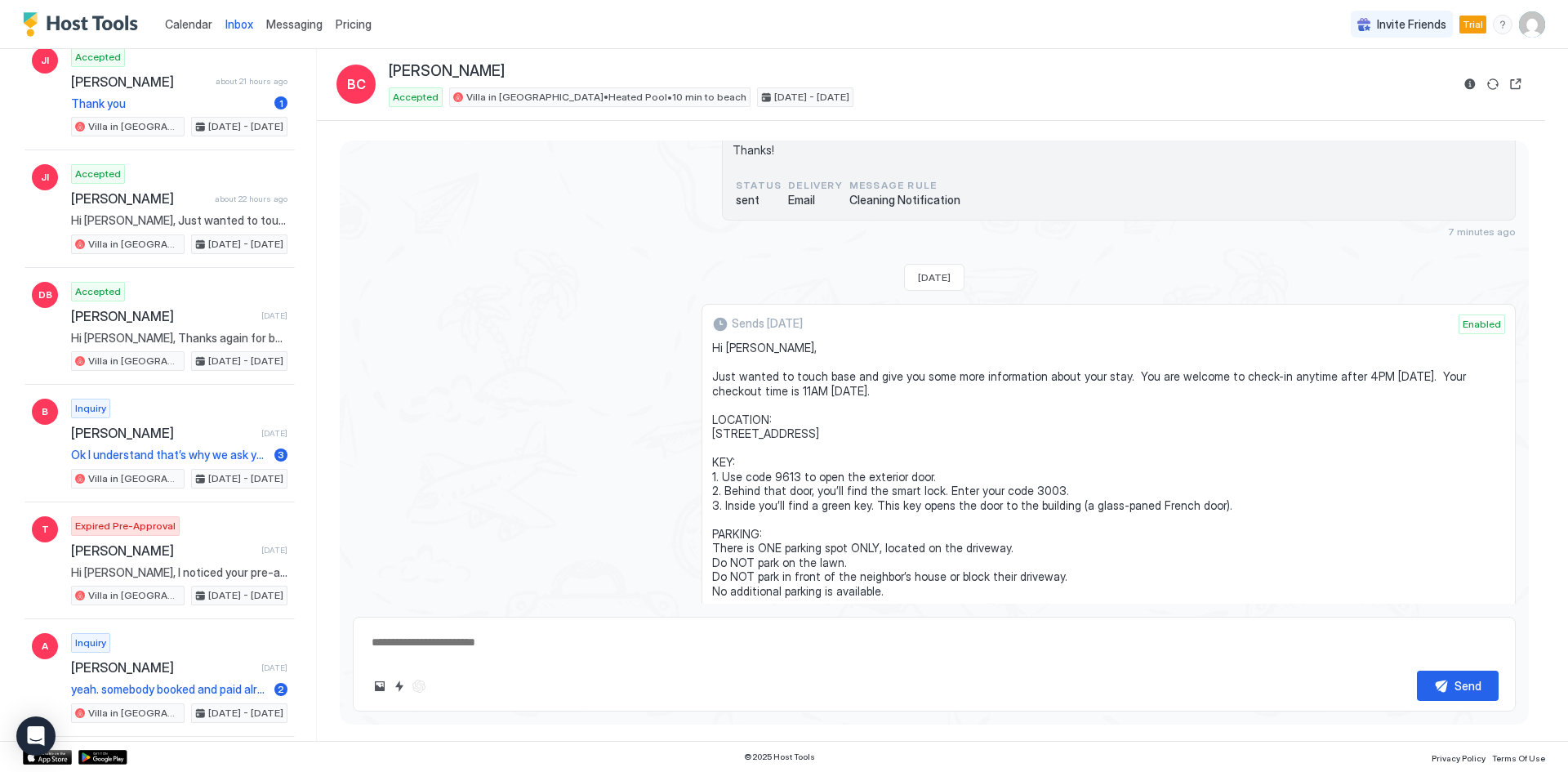
click at [293, 28] on span "Messaging" at bounding box center [294, 24] width 56 height 14
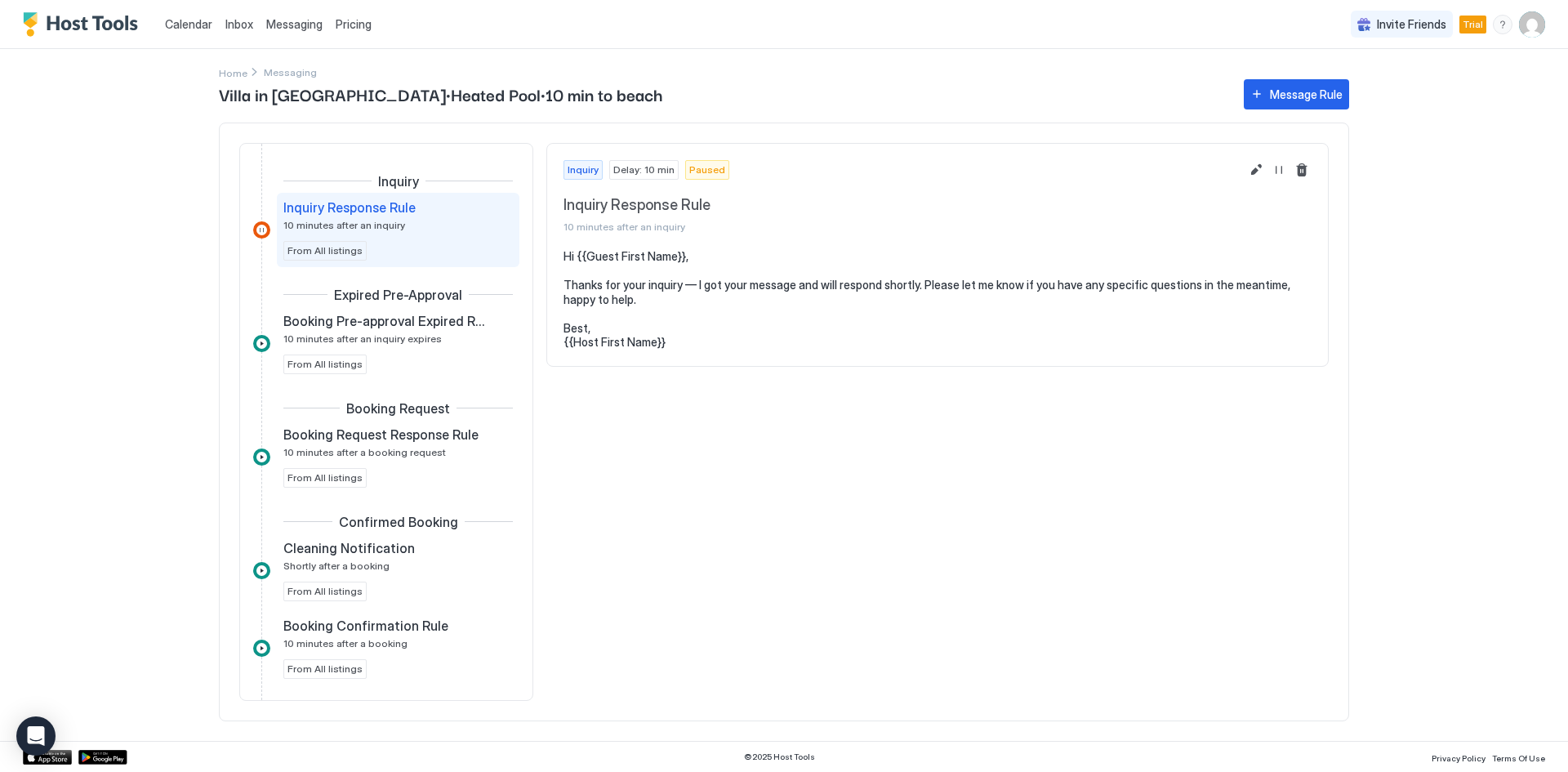
scroll to position [218, 0]
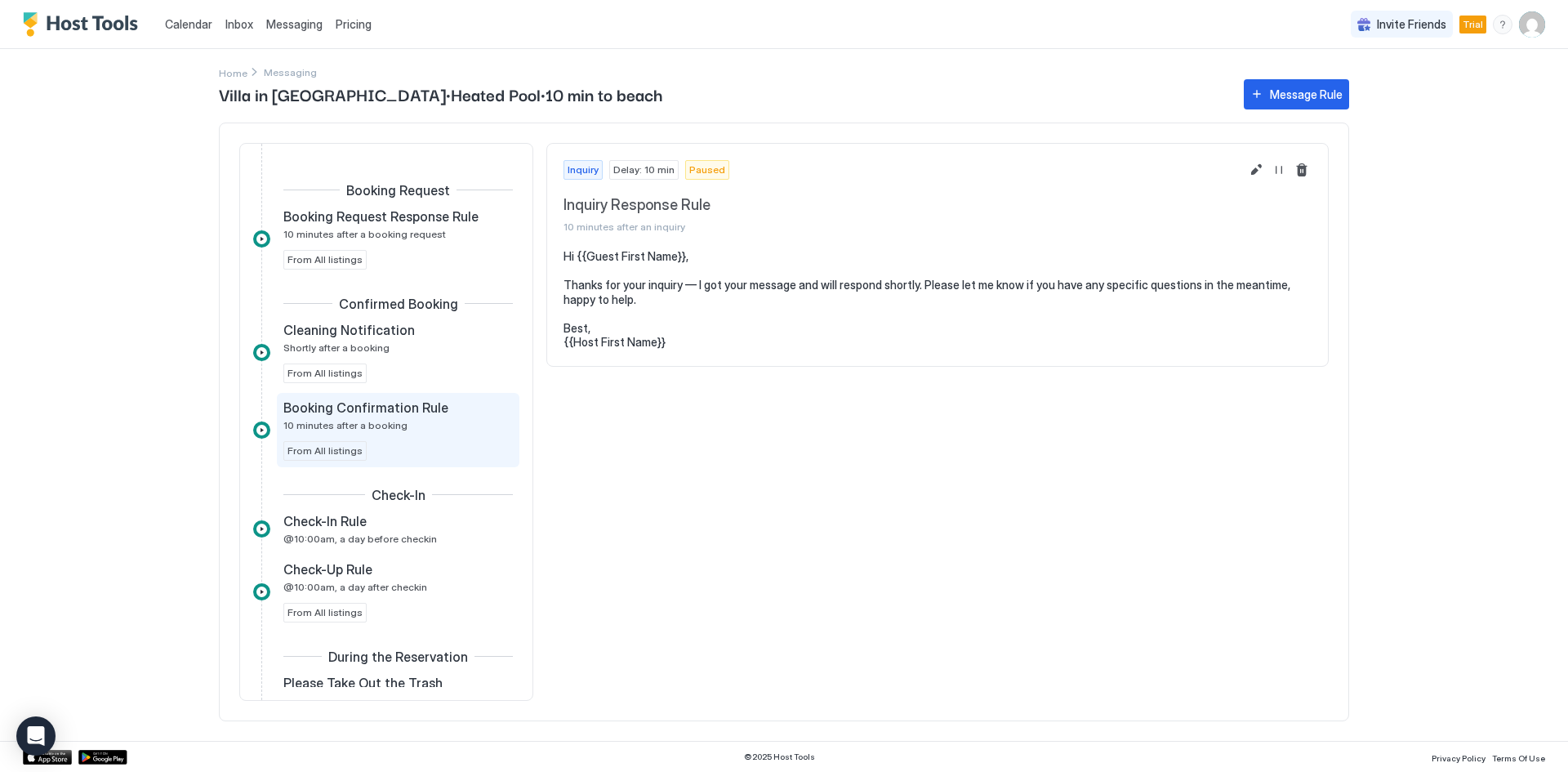
click at [374, 416] on div "Booking Confirmation Rule 10 minutes after a booking" at bounding box center [386, 415] width 207 height 32
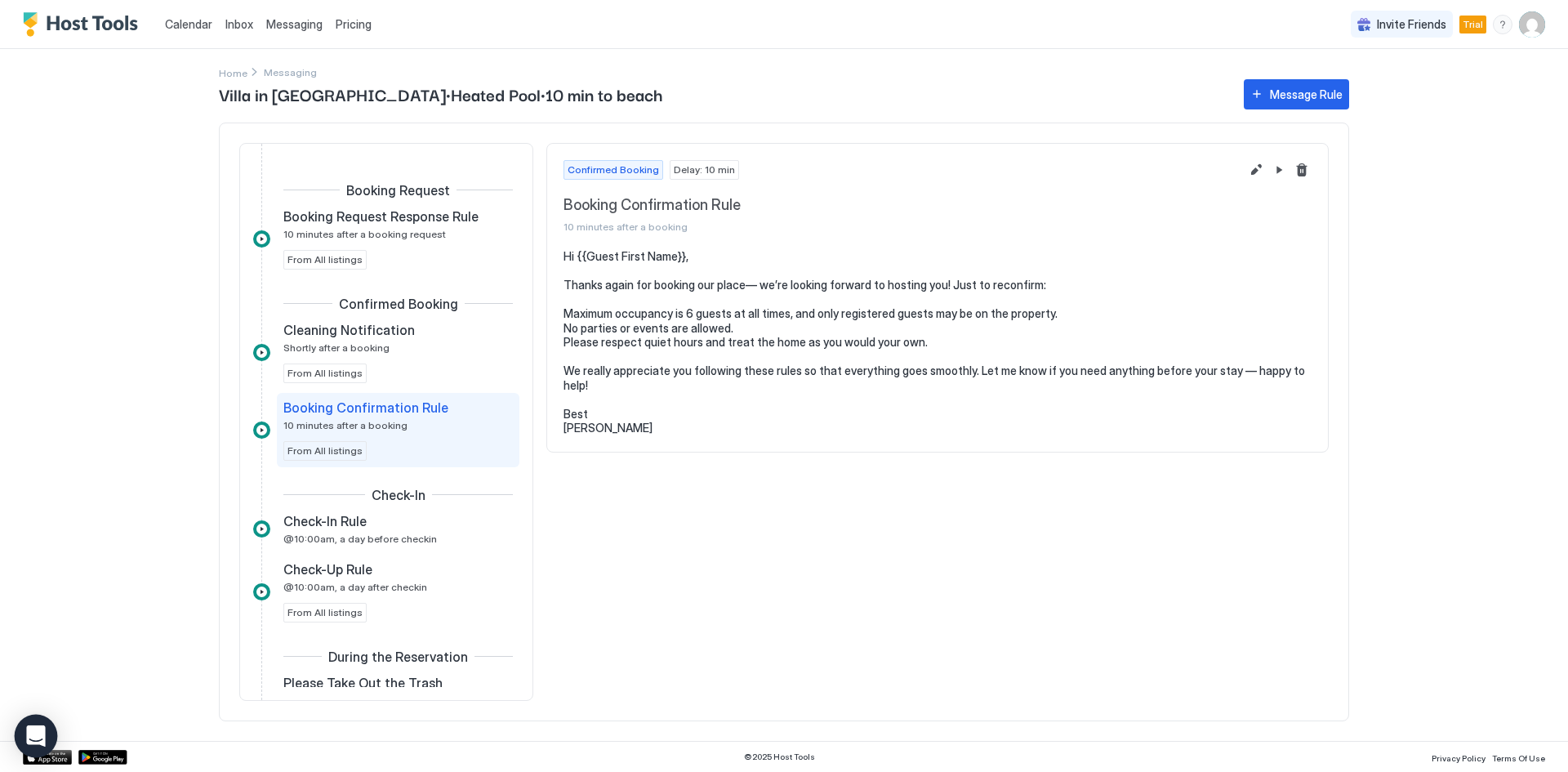
click at [34, 730] on icon "Open Intercom Messenger" at bounding box center [35, 735] width 19 height 21
